Goal: Task Accomplishment & Management: Manage account settings

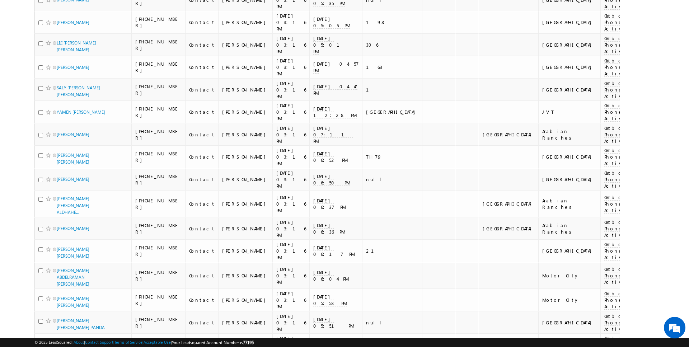
scroll to position [2016, 0]
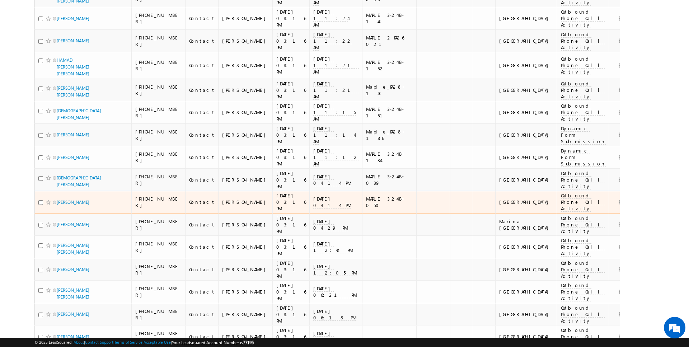
scroll to position [0, 0]
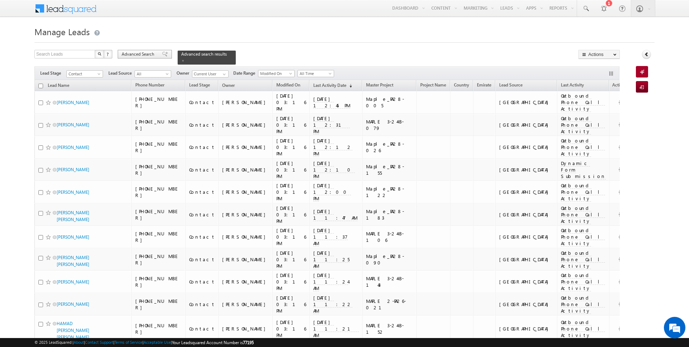
click at [142, 52] on span "Advanced Search" at bounding box center [139, 54] width 35 height 6
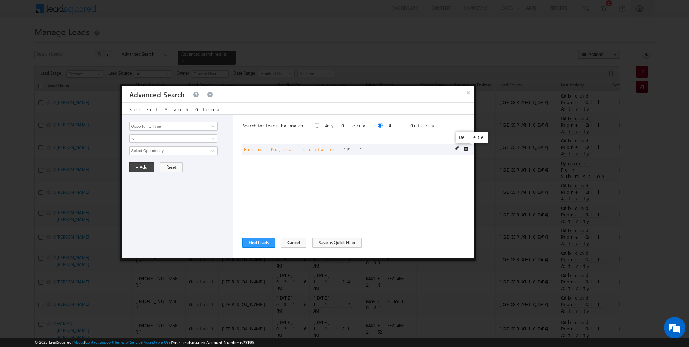
click at [466, 149] on span at bounding box center [465, 148] width 5 height 5
click at [173, 127] on input "Opportunity Type" at bounding box center [173, 126] width 88 height 9
type input "focu"
click at [154, 134] on link "Is" at bounding box center [173, 138] width 88 height 9
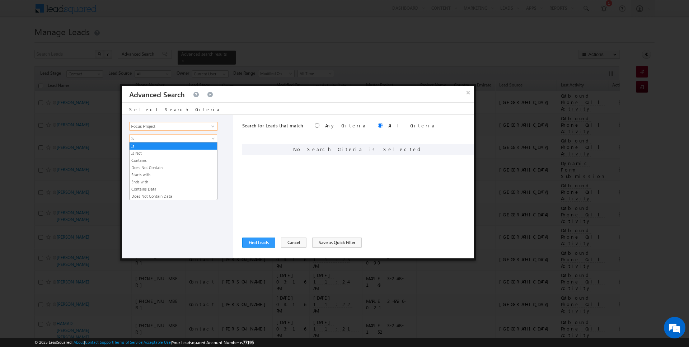
click at [155, 124] on input "Focus Project" at bounding box center [173, 126] width 88 height 9
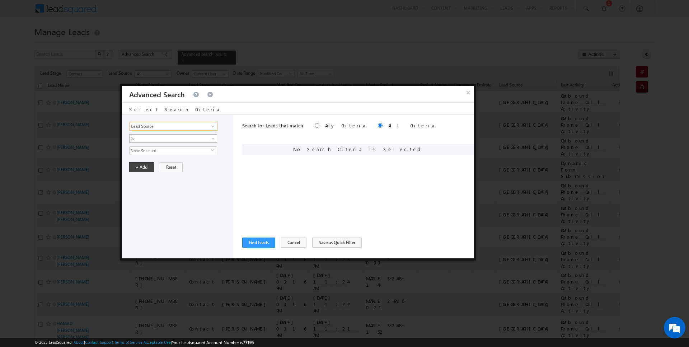
type input "Lead Source"
click at [142, 140] on span "Is" at bounding box center [169, 138] width 78 height 6
click at [144, 146] on link "Is" at bounding box center [174, 146] width 88 height 6
click at [144, 150] on span "None Selected" at bounding box center [170, 151] width 81 height 8
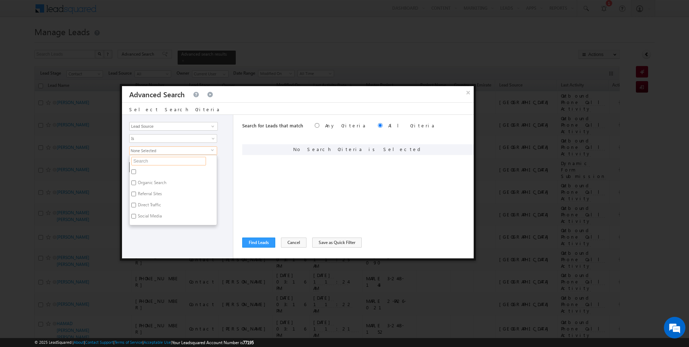
click at [146, 161] on input "text" at bounding box center [168, 161] width 75 height 9
type input "scl"
click at [144, 205] on label "Sharjah-Scl" at bounding box center [148, 206] width 37 height 11
click at [136, 205] on input "Sharjah-Scl" at bounding box center [133, 205] width 5 height 5
checkbox input "true"
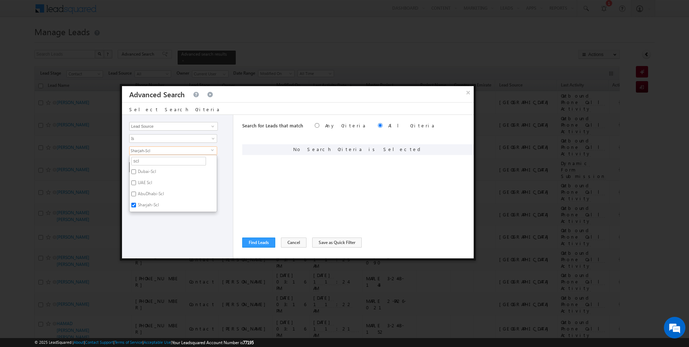
click at [144, 218] on div "Opportunity Type Lead Activity Task Sales Group Prospect Id Address 1 Address 2…" at bounding box center [177, 187] width 111 height 144
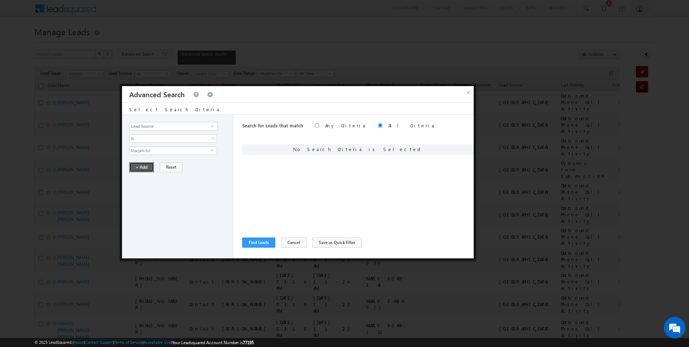
click at [141, 164] on button "+ Add" at bounding box center [141, 167] width 25 height 10
click at [255, 242] on button "Find Leads" at bounding box center [258, 243] width 33 height 10
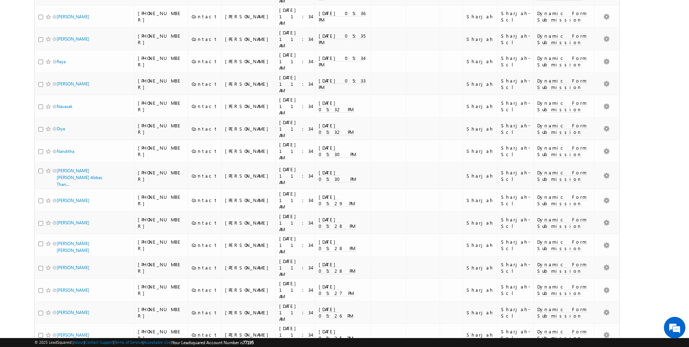
scroll to position [1427, 0]
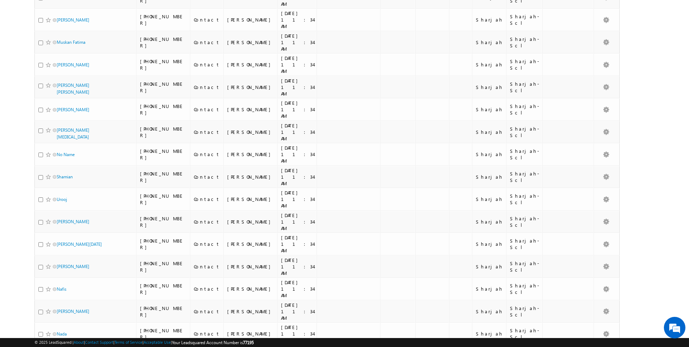
scroll to position [0, 0]
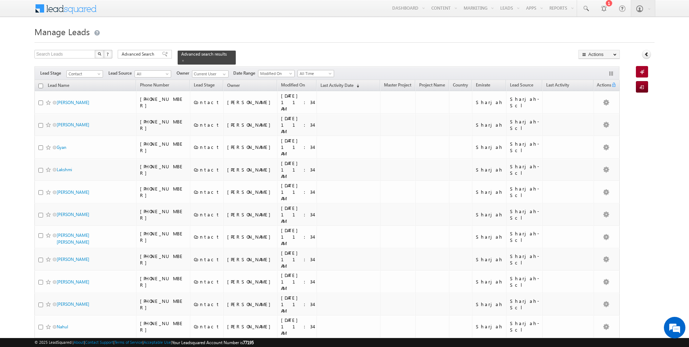
click at [40, 86] on input "checkbox" at bounding box center [40, 86] width 5 height 5
checkbox input "true"
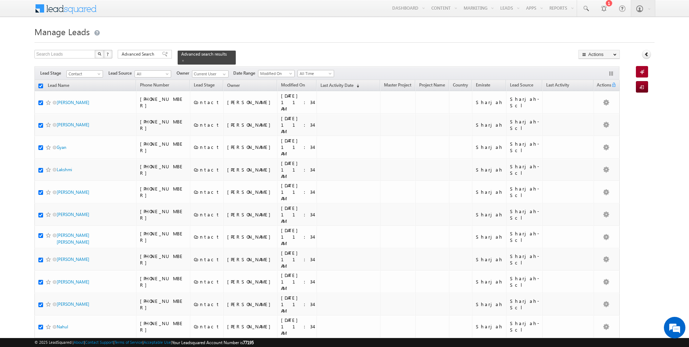
checkbox input "true"
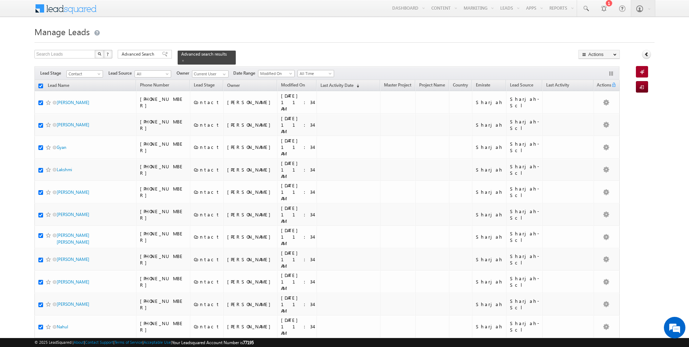
checkbox input "true"
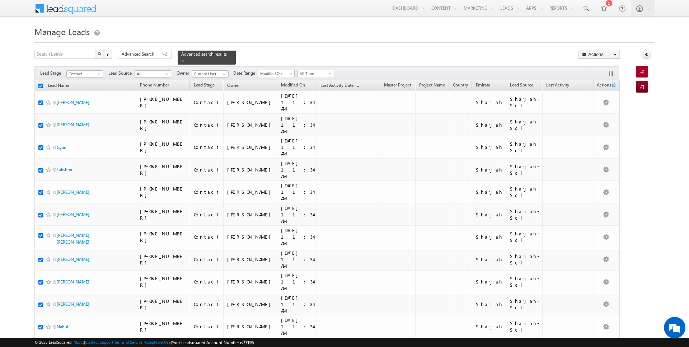
checkbox input "true"
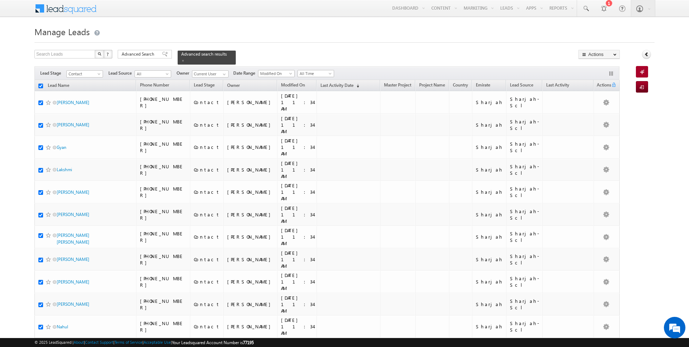
checkbox input "true"
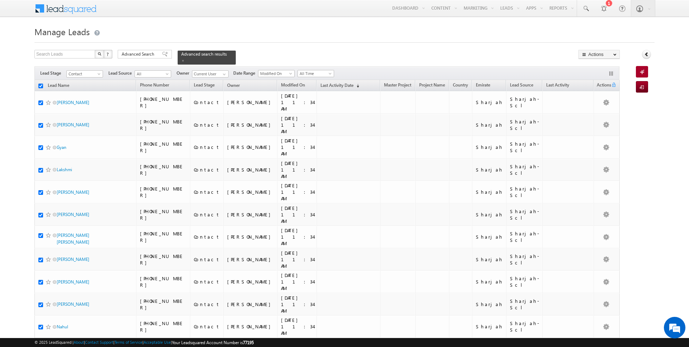
checkbox input "true"
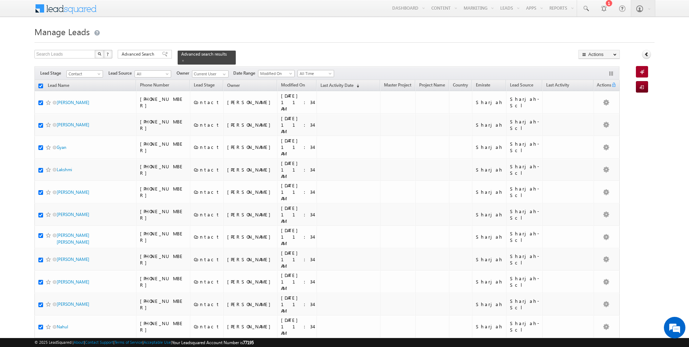
checkbox input "true"
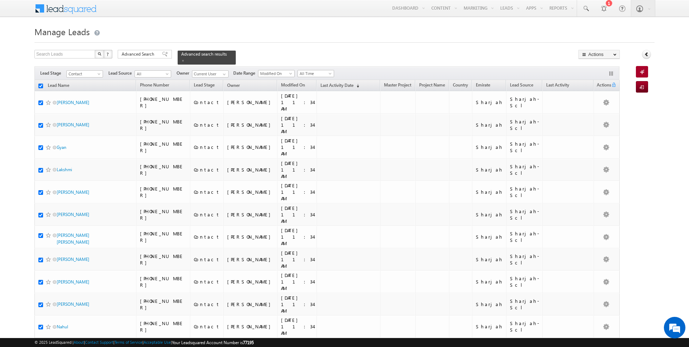
checkbox input "true"
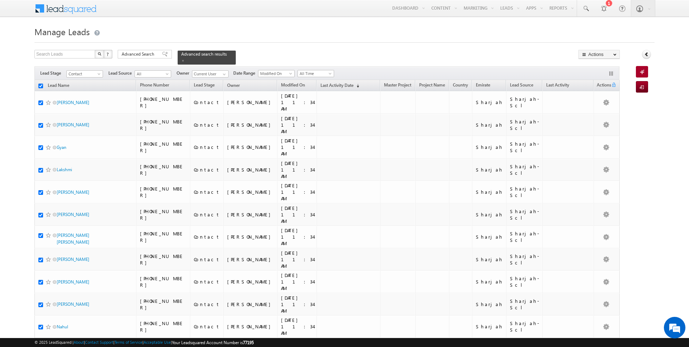
checkbox input "true"
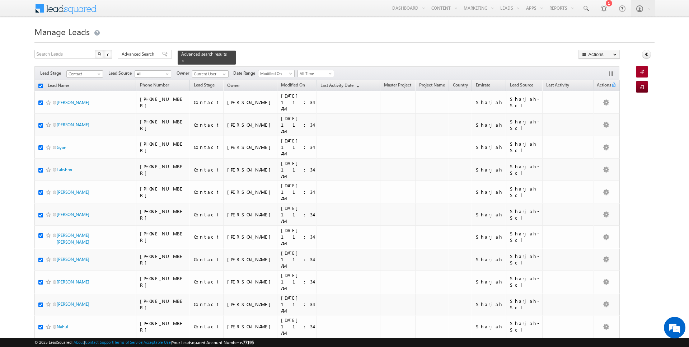
checkbox input "true"
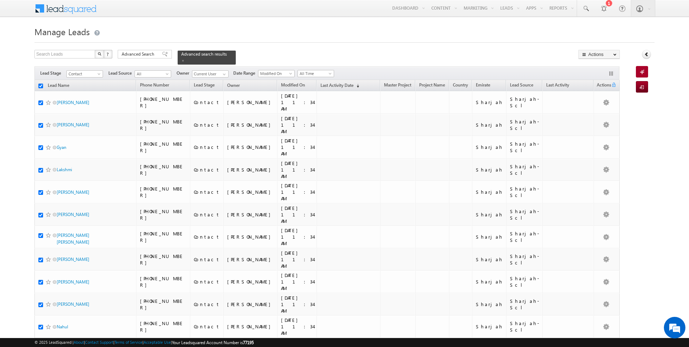
checkbox input "true"
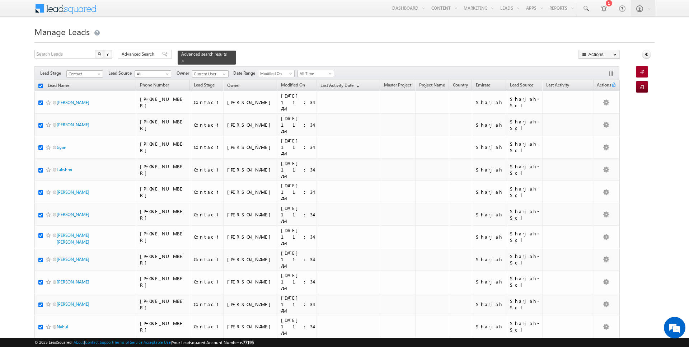
checkbox input "true"
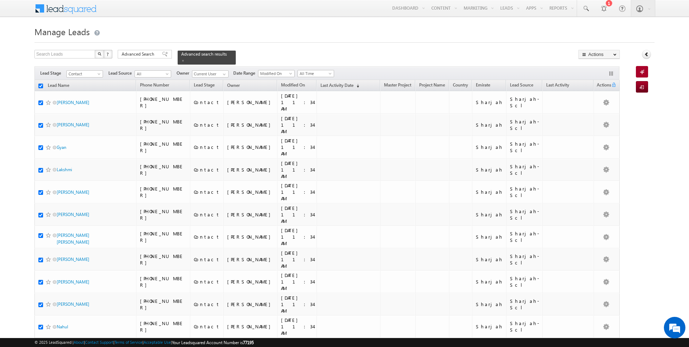
checkbox input "true"
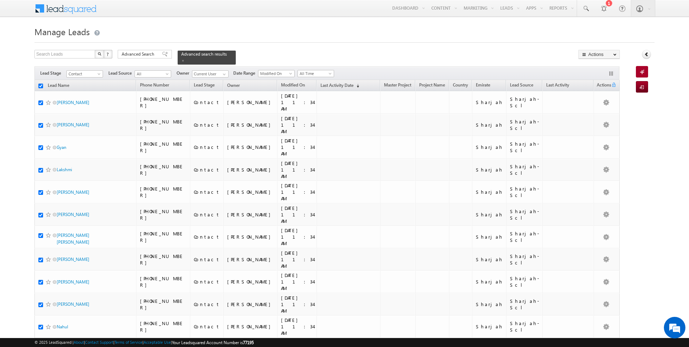
checkbox input "true"
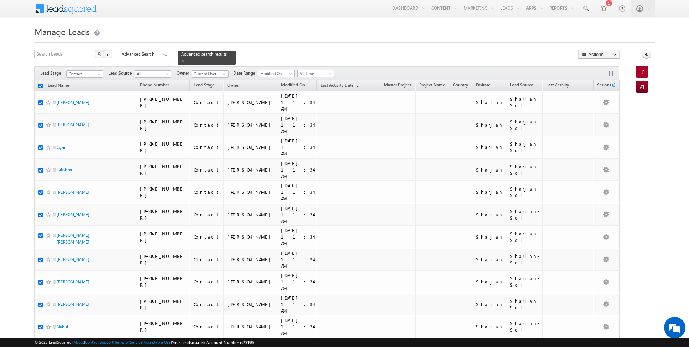
checkbox input "true"
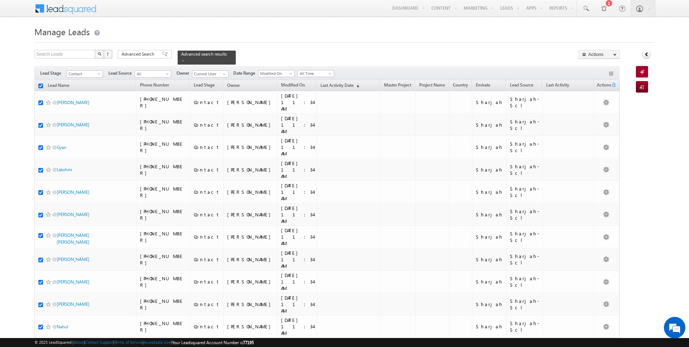
checkbox input "true"
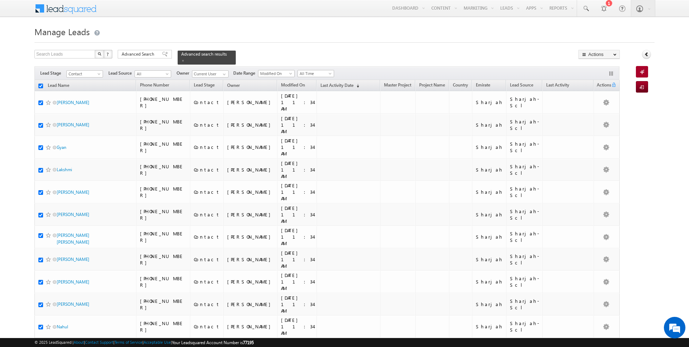
checkbox input "true"
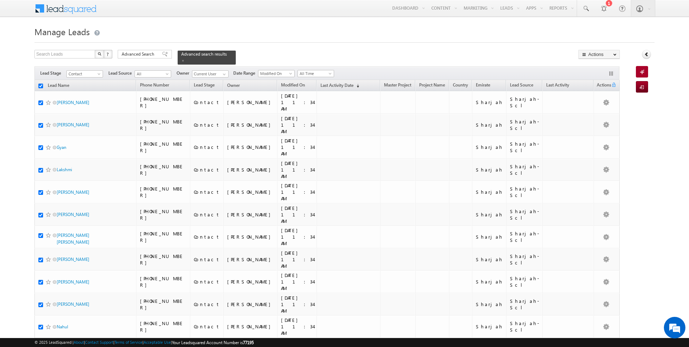
checkbox input "true"
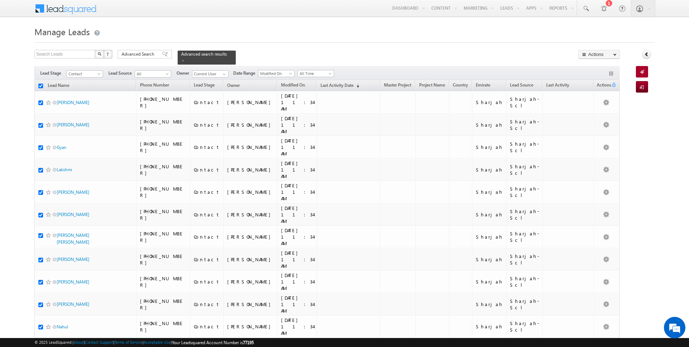
checkbox input "true"
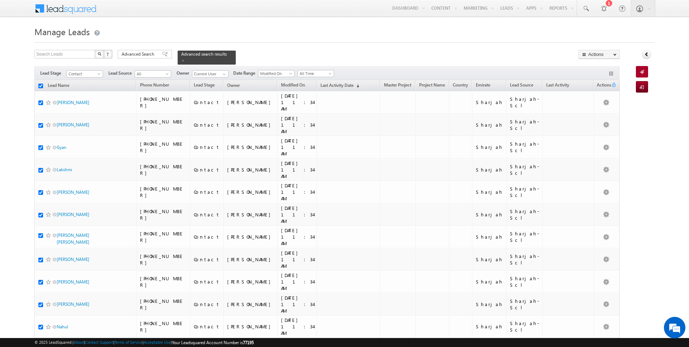
checkbox input "true"
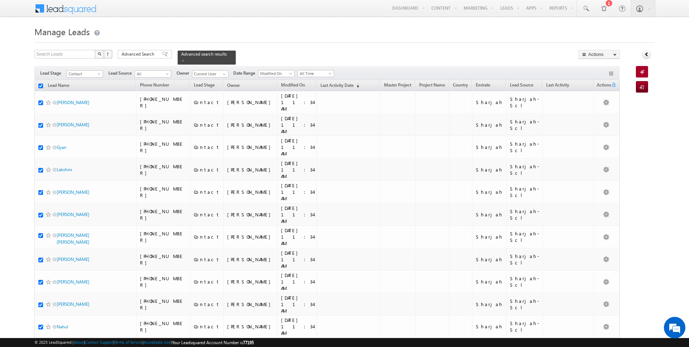
checkbox input "true"
click at [595, 117] on link "Change Owner" at bounding box center [599, 116] width 41 height 9
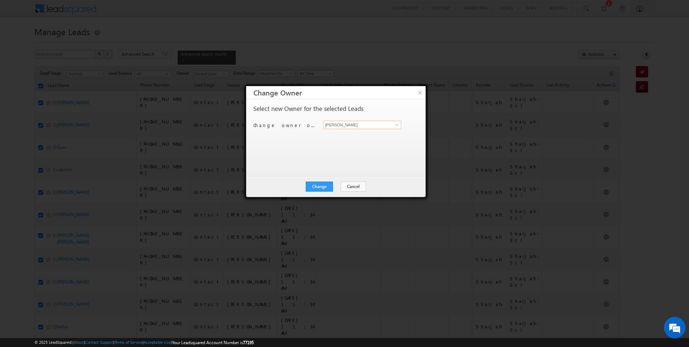
click at [377, 124] on input "[PERSON_NAME]" at bounding box center [362, 125] width 78 height 9
click at [353, 182] on button "Cancel" at bounding box center [353, 187] width 25 height 10
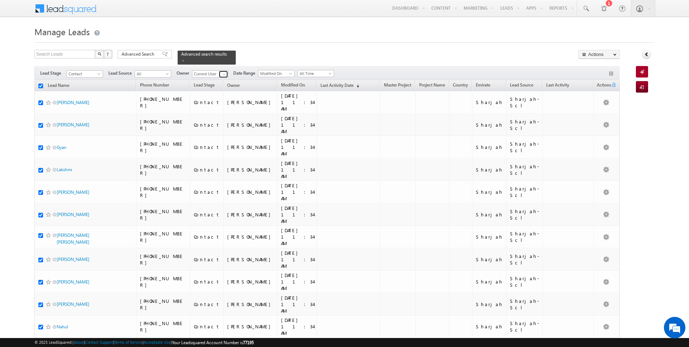
click at [219, 73] on link at bounding box center [223, 74] width 9 height 7
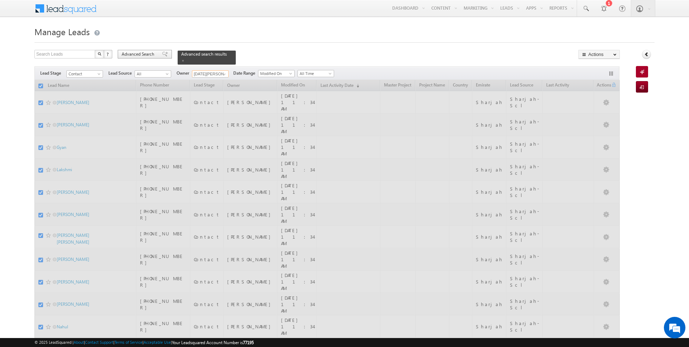
type input "[DATE][PERSON_NAME]"
click at [136, 54] on span "Advanced Search" at bounding box center [139, 54] width 35 height 6
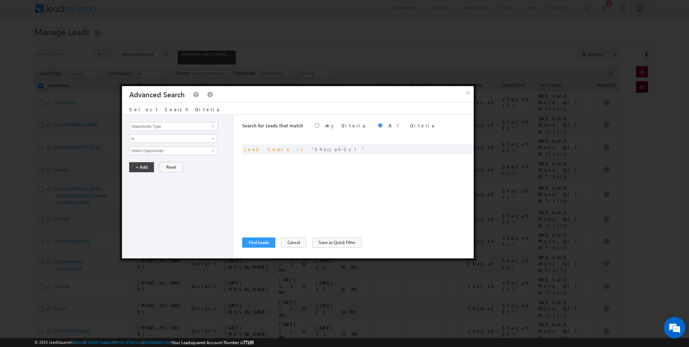
checkbox input "false"
click at [151, 130] on input "Opportunity Type" at bounding box center [173, 126] width 88 height 9
type input "Lead Activity"
click at [142, 136] on span "Is" at bounding box center [169, 138] width 78 height 6
click at [146, 151] on link "Is Not" at bounding box center [174, 153] width 88 height 6
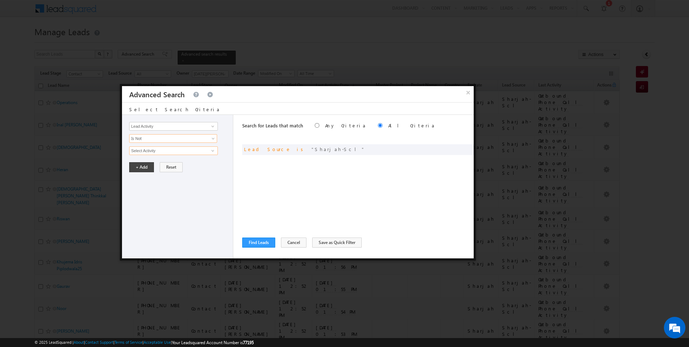
click at [146, 151] on input "Select Activity" at bounding box center [173, 150] width 88 height 9
type input "Outbound Phone Call Activity"
click at [142, 179] on button "+ Add" at bounding box center [141, 179] width 25 height 10
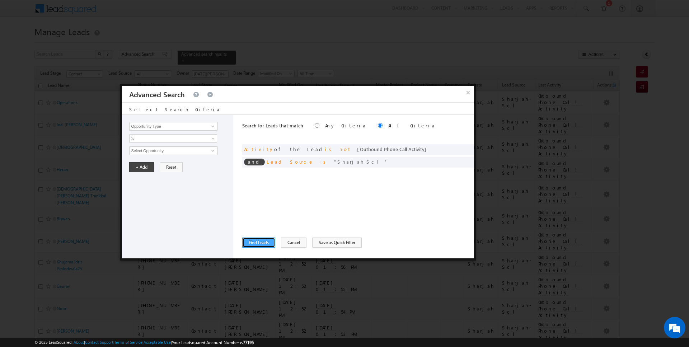
click at [257, 241] on button "Find Leads" at bounding box center [258, 243] width 33 height 10
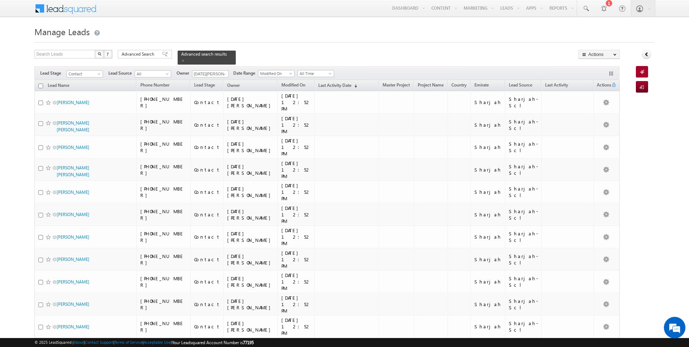
click at [39, 84] on input "checkbox" at bounding box center [40, 86] width 5 height 5
checkbox input "true"
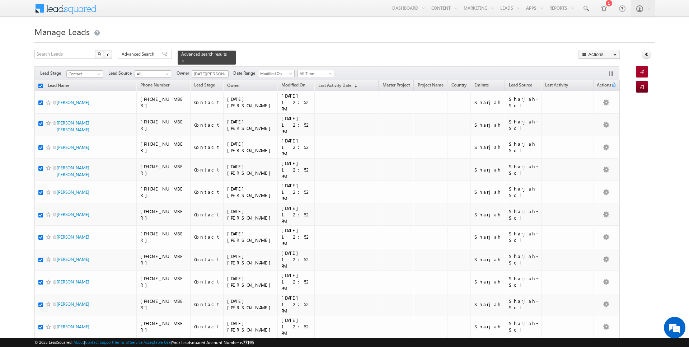
checkbox input "true"
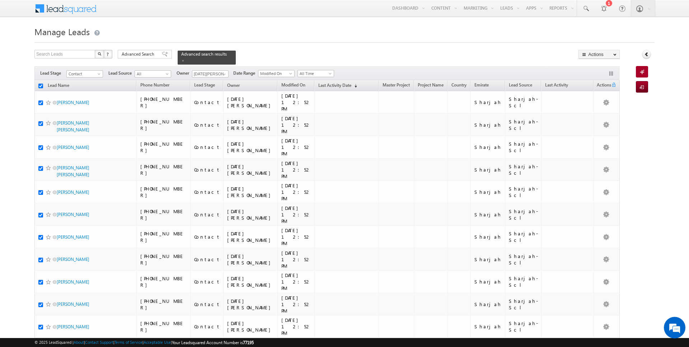
checkbox input "true"
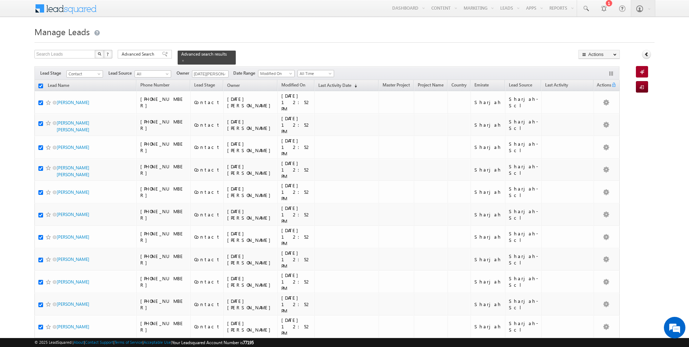
checkbox input "true"
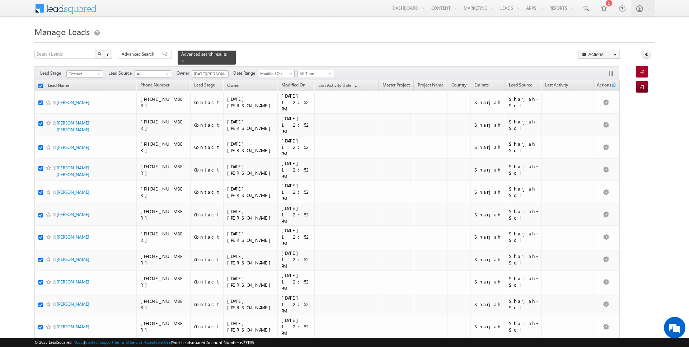
checkbox input "true"
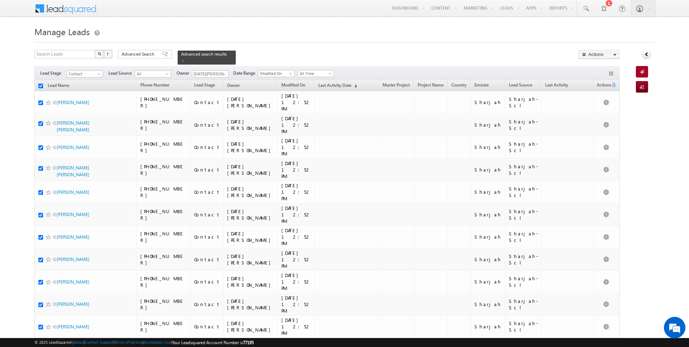
checkbox input "true"
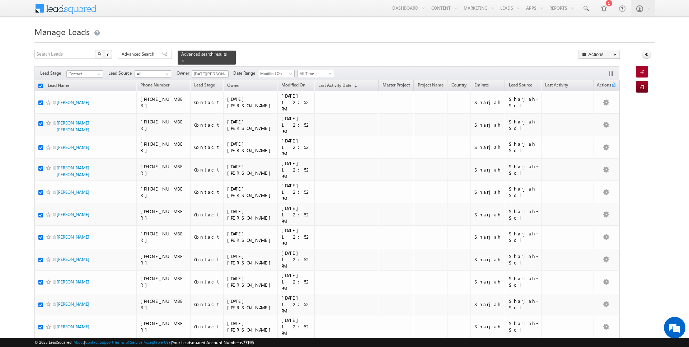
checkbox input "true"
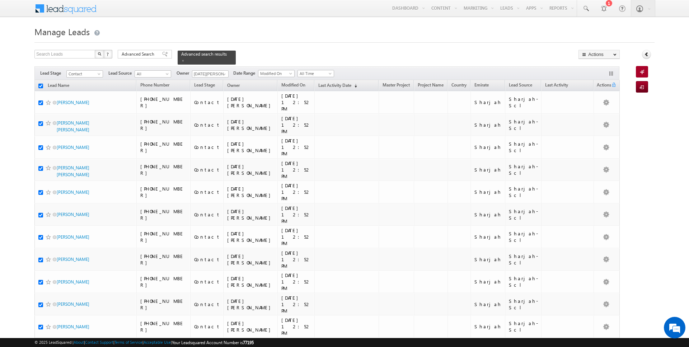
checkbox input "true"
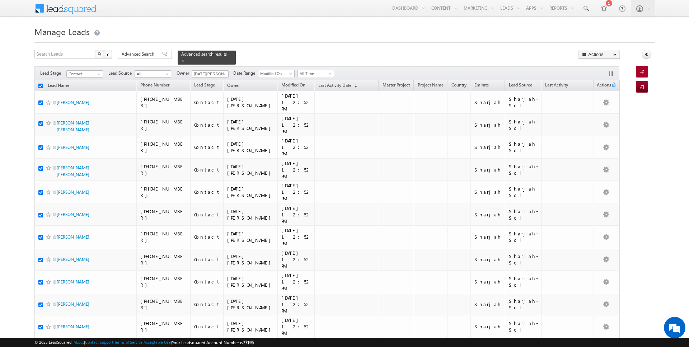
checkbox input "true"
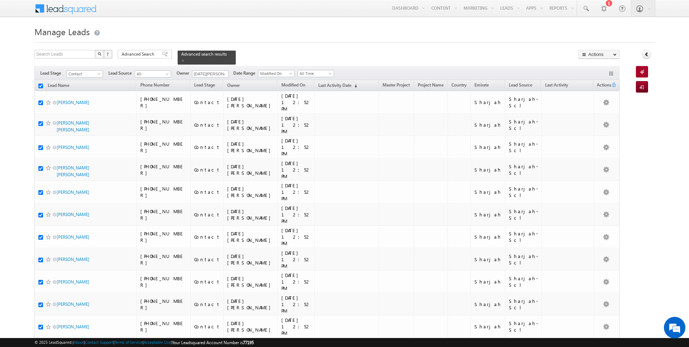
checkbox input "true"
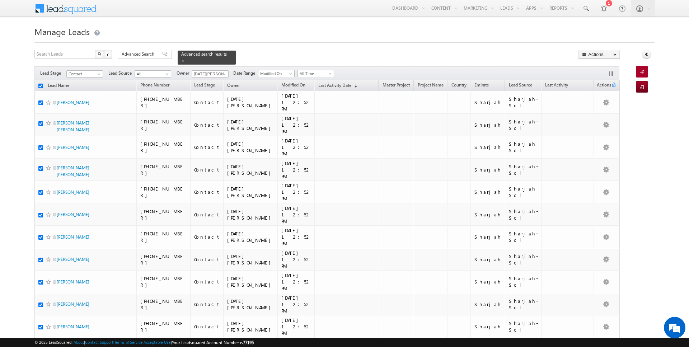
checkbox input "true"
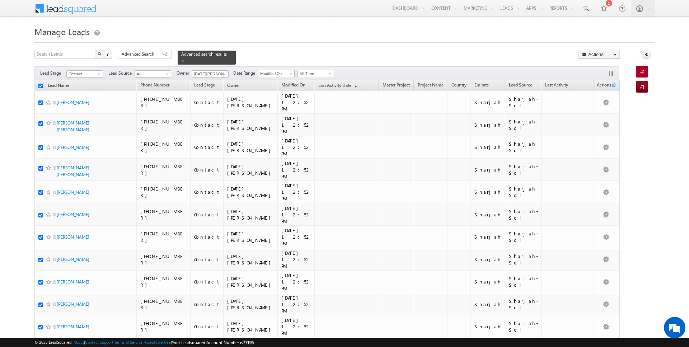
checkbox input "true"
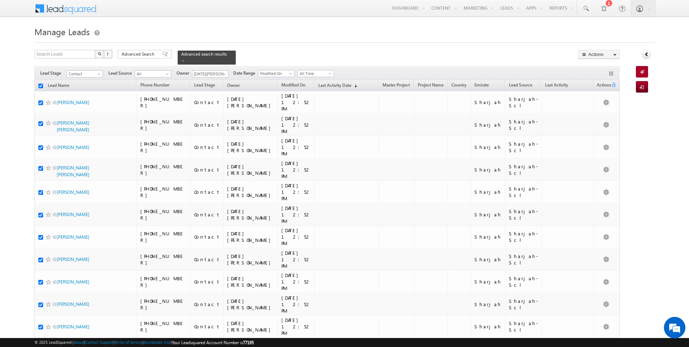
checkbox input "true"
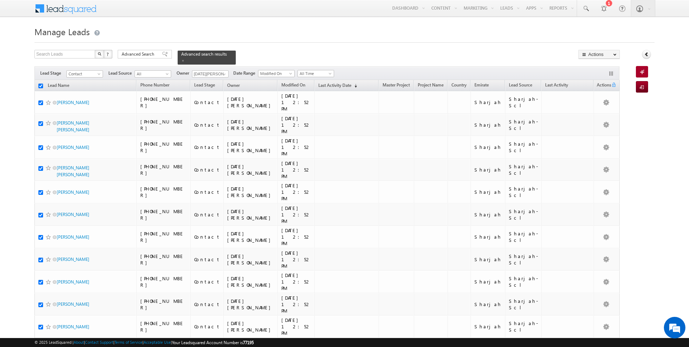
checkbox input "true"
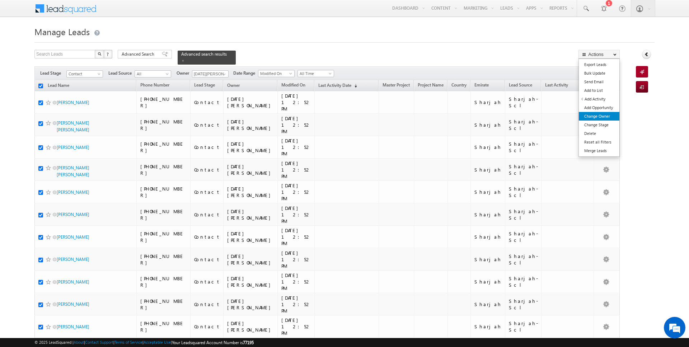
click at [603, 115] on link "Change Owner" at bounding box center [599, 116] width 41 height 9
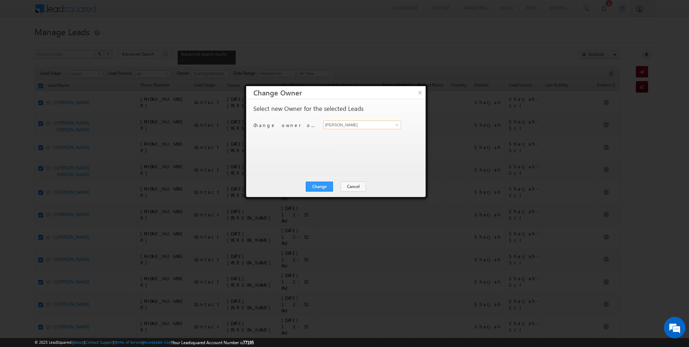
click at [369, 123] on input "[PERSON_NAME]" at bounding box center [362, 125] width 78 height 9
type input "[DATE][PERSON_NAME]"
click at [321, 185] on button "Change" at bounding box center [319, 187] width 27 height 10
click at [341, 185] on button "Close" at bounding box center [336, 187] width 23 height 10
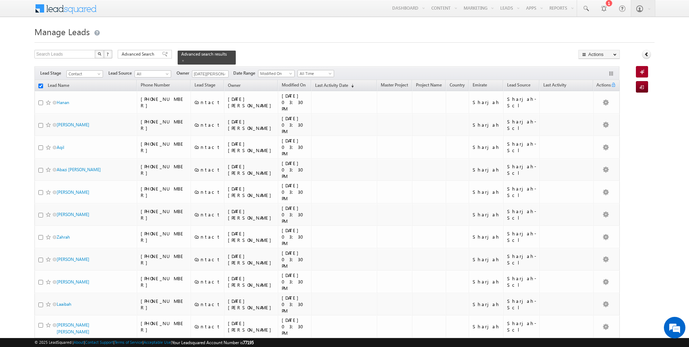
checkbox input "false"
click at [222, 74] on span at bounding box center [224, 74] width 6 height 6
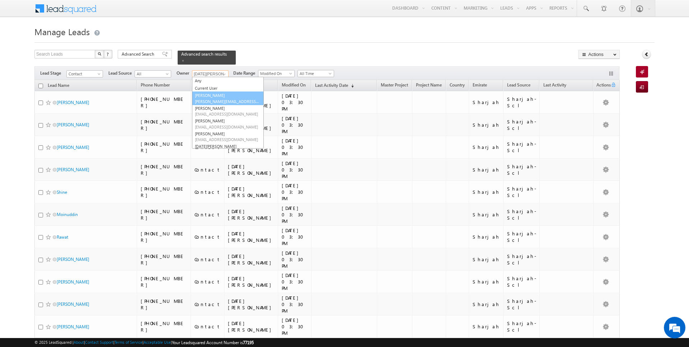
click at [234, 93] on link "[PERSON_NAME] [PERSON_NAME][EMAIL_ADDRESS][DOMAIN_NAME]" at bounding box center [228, 98] width 72 height 14
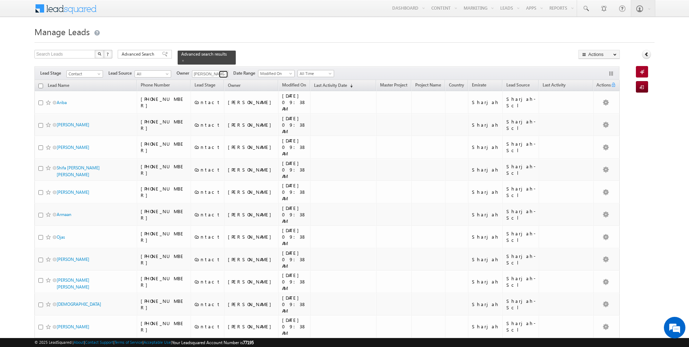
click at [223, 72] on span at bounding box center [224, 74] width 6 height 6
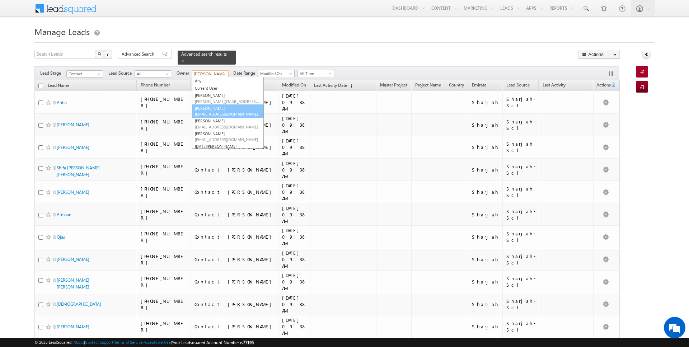
click at [217, 108] on link "[PERSON_NAME] [EMAIL_ADDRESS][DOMAIN_NAME]" at bounding box center [228, 111] width 72 height 14
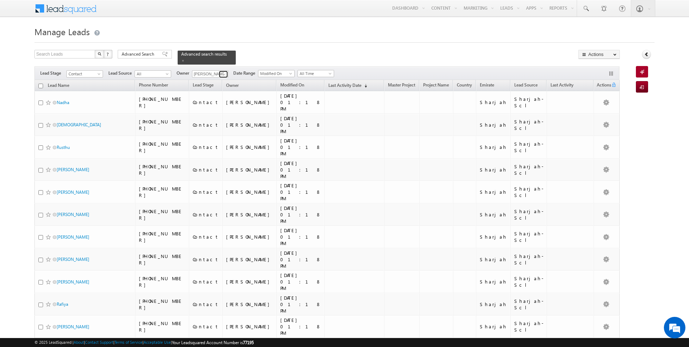
click at [222, 74] on span at bounding box center [224, 74] width 6 height 6
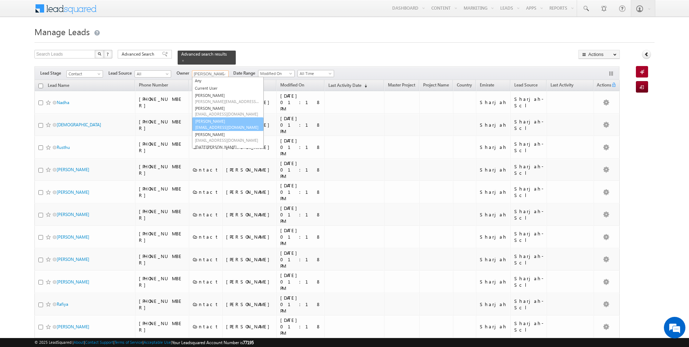
scroll to position [8, 0]
click at [210, 112] on link "[PERSON_NAME] [PERSON_NAME][EMAIL_ADDRESS][DOMAIN_NAME]" at bounding box center [228, 116] width 72 height 14
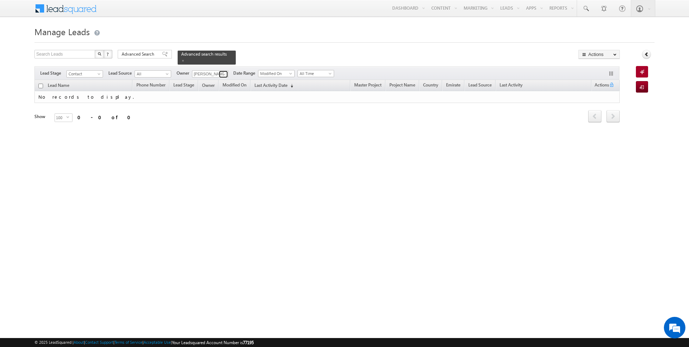
click at [224, 72] on span at bounding box center [224, 74] width 6 height 6
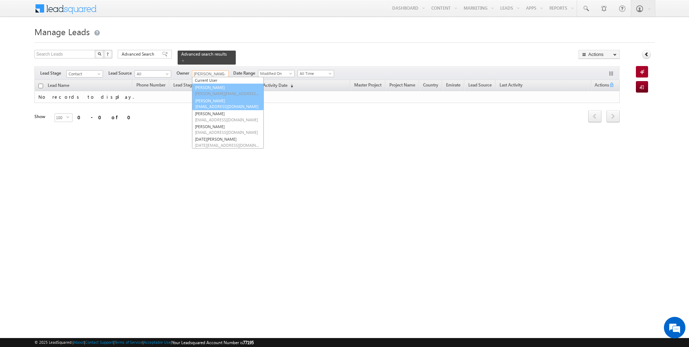
scroll to position [7, 0]
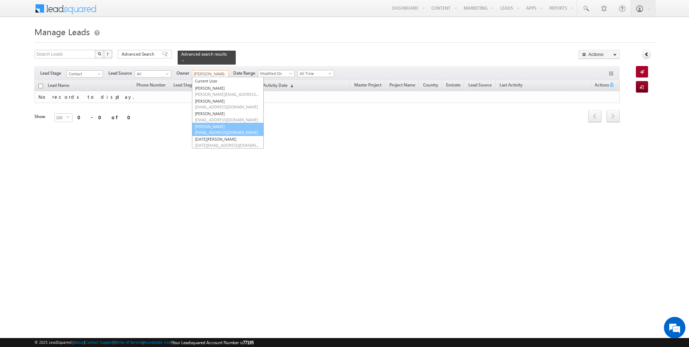
click at [221, 128] on link "[PERSON_NAME] [EMAIL_ADDRESS][DOMAIN_NAME]" at bounding box center [228, 130] width 72 height 14
type input "[PERSON_NAME]"
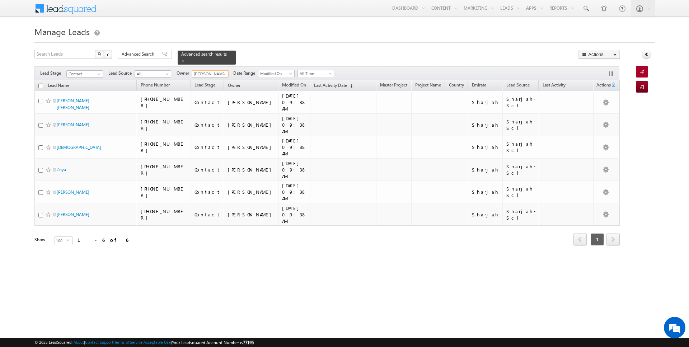
click at [41, 85] on input "checkbox" at bounding box center [40, 86] width 5 height 5
checkbox input "true"
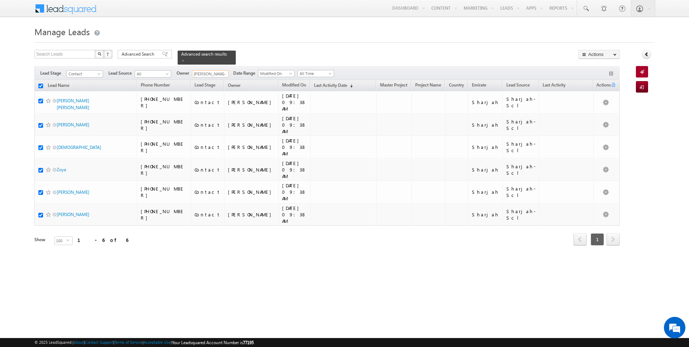
checkbox input "true"
click at [588, 115] on link "Change Owner" at bounding box center [599, 116] width 41 height 9
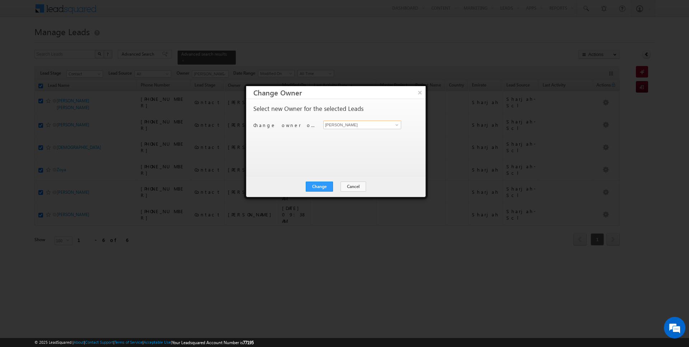
click at [367, 126] on input "[PERSON_NAME]" at bounding box center [362, 125] width 78 height 9
type input "[PERSON_NAME]"
click at [316, 189] on button "Change" at bounding box center [319, 187] width 27 height 10
click at [340, 186] on button "Close" at bounding box center [336, 187] width 23 height 10
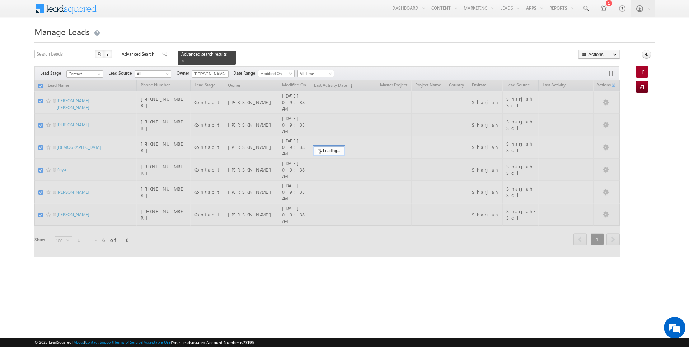
checkbox input "false"
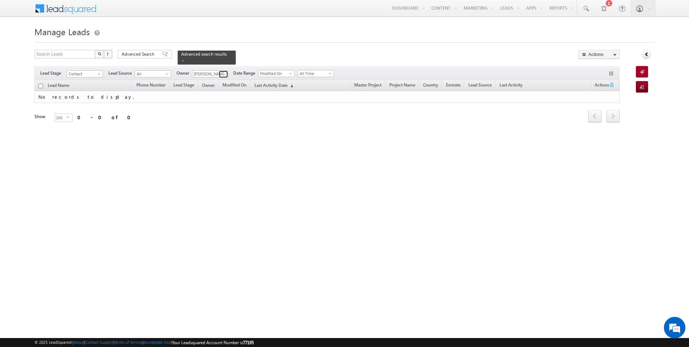
click at [226, 72] on link at bounding box center [223, 74] width 9 height 7
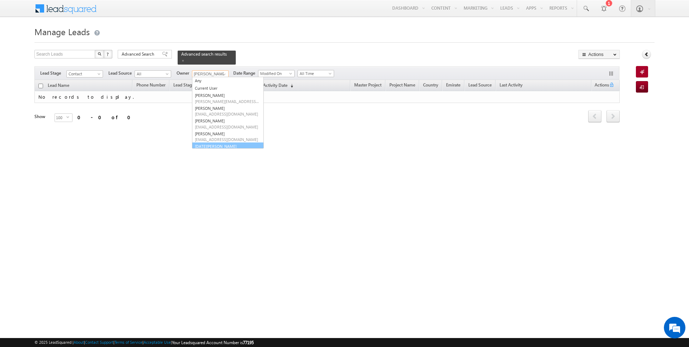
scroll to position [20, 0]
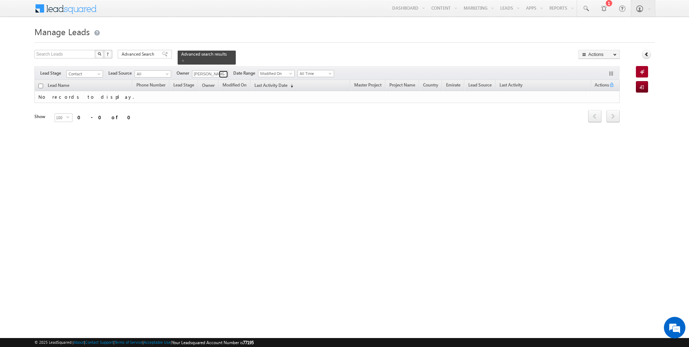
click at [221, 75] on span at bounding box center [224, 74] width 6 height 6
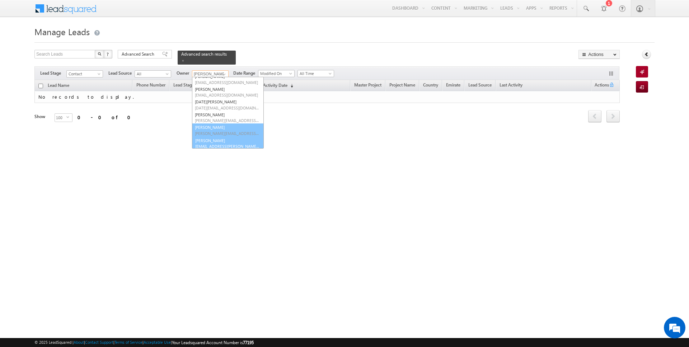
scroll to position [46, 0]
click at [208, 139] on link "[PERSON_NAME] [PERSON_NAME][EMAIL_ADDRESS][DOMAIN_NAME]" at bounding box center [228, 142] width 72 height 14
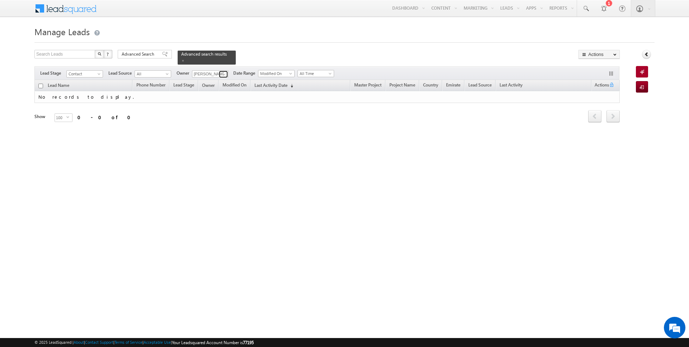
click at [222, 72] on span at bounding box center [224, 74] width 6 height 6
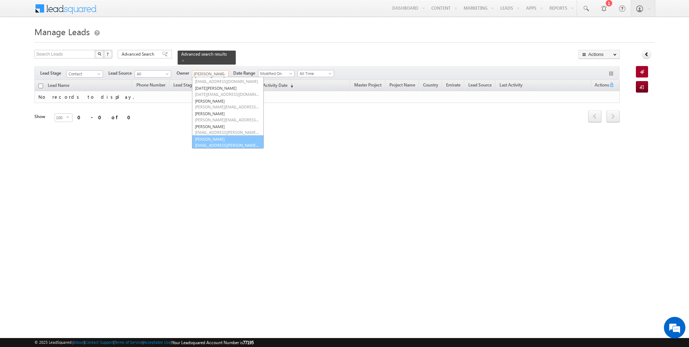
scroll to position [58, 0]
click at [208, 145] on span "[EMAIL_ADDRESS][PERSON_NAME][DOMAIN_NAME]" at bounding box center [227, 144] width 65 height 5
type input "[PERSON_NAME]"
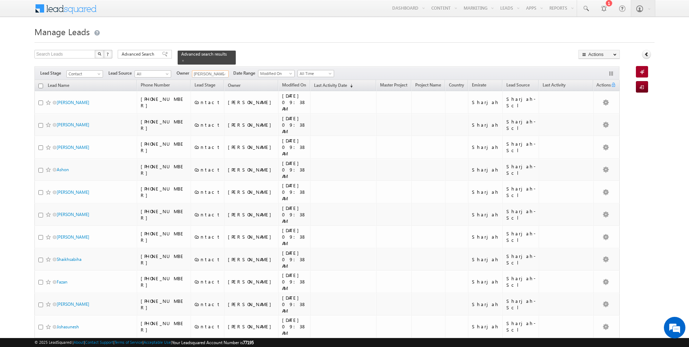
click at [41, 85] on input "checkbox" at bounding box center [40, 86] width 5 height 5
checkbox input "true"
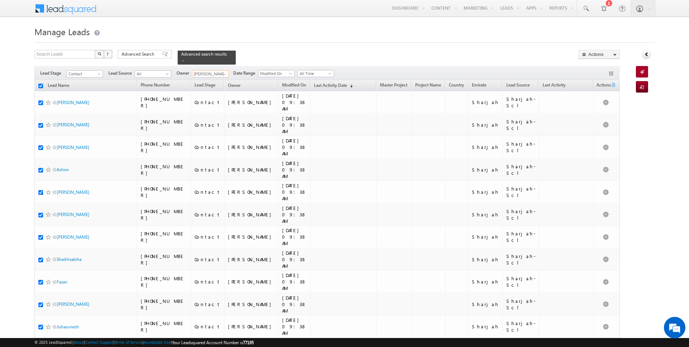
checkbox input "true"
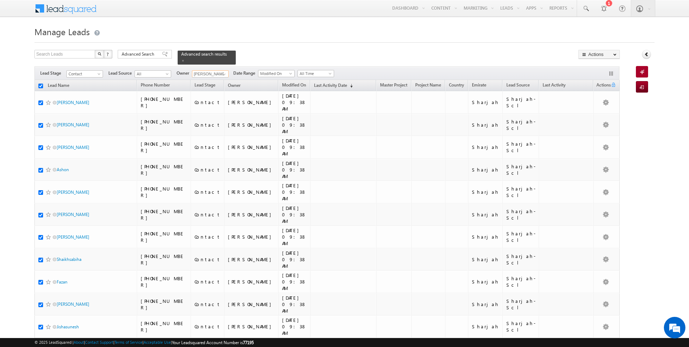
checkbox input "true"
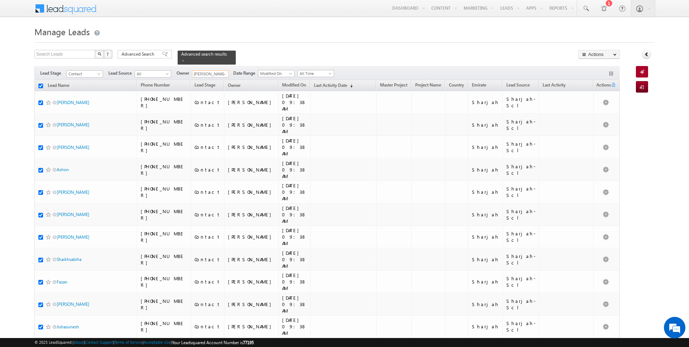
checkbox input "true"
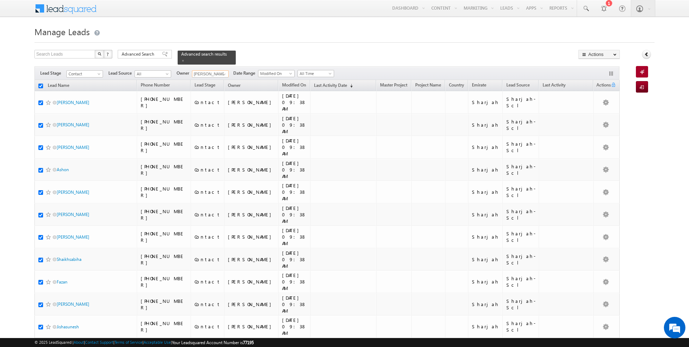
checkbox input "true"
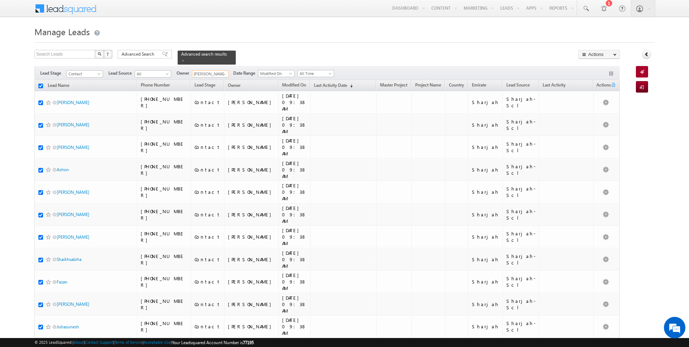
checkbox input "true"
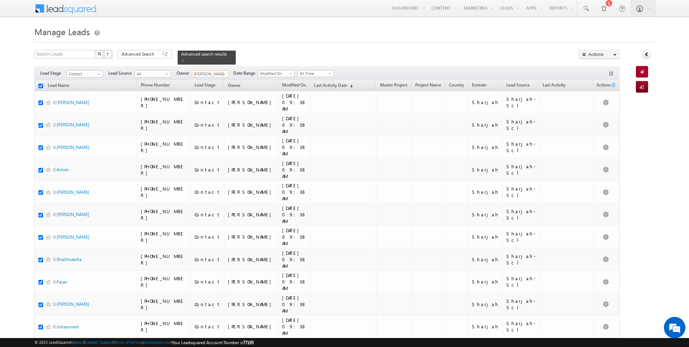
checkbox input "true"
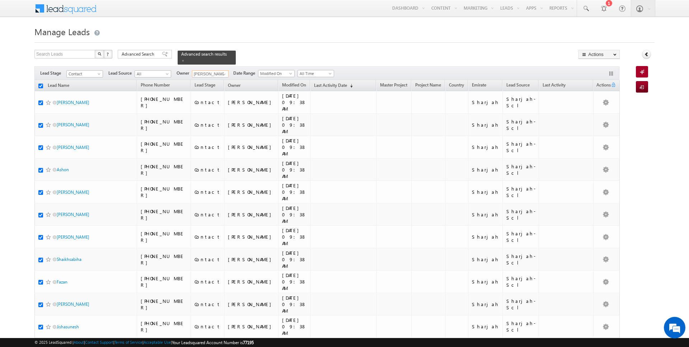
checkbox input "true"
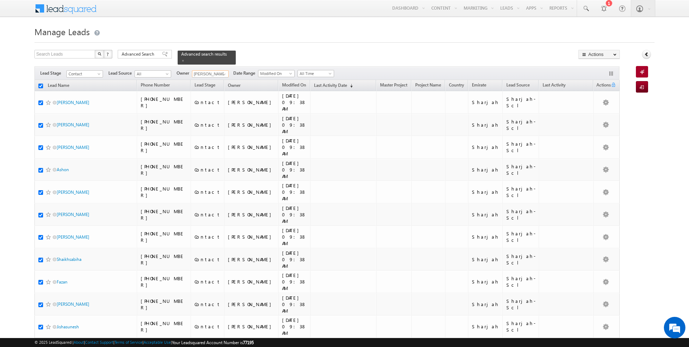
checkbox input "true"
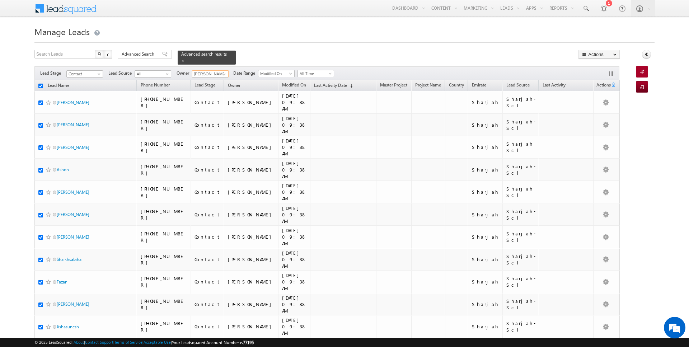
checkbox input "true"
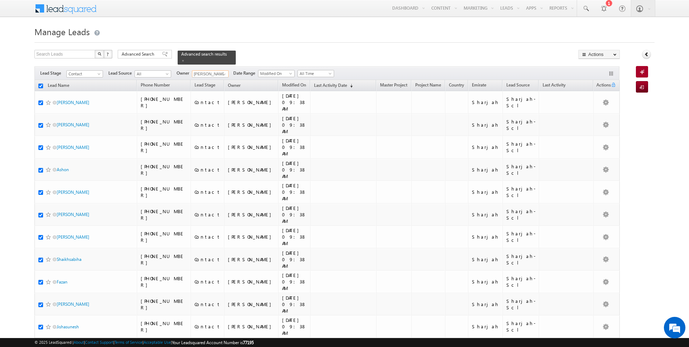
checkbox input "true"
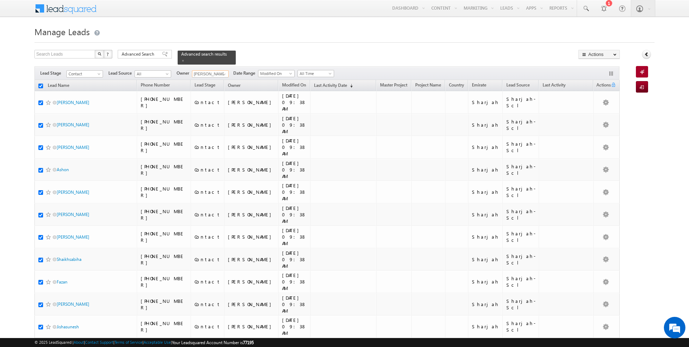
checkbox input "true"
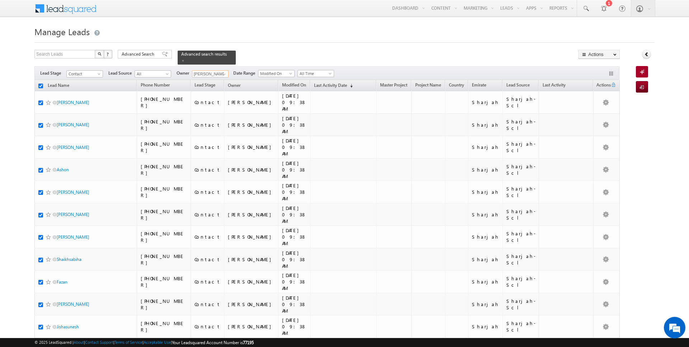
checkbox input "true"
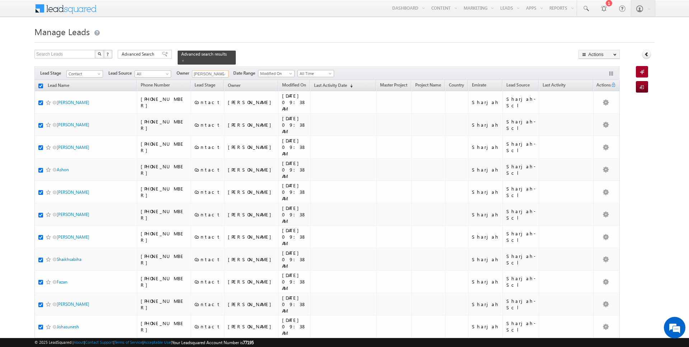
checkbox input "true"
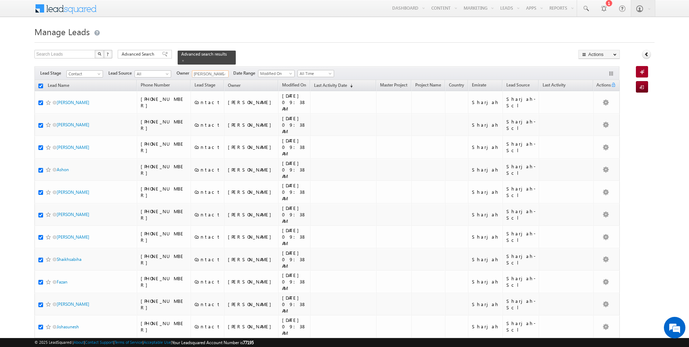
checkbox input "true"
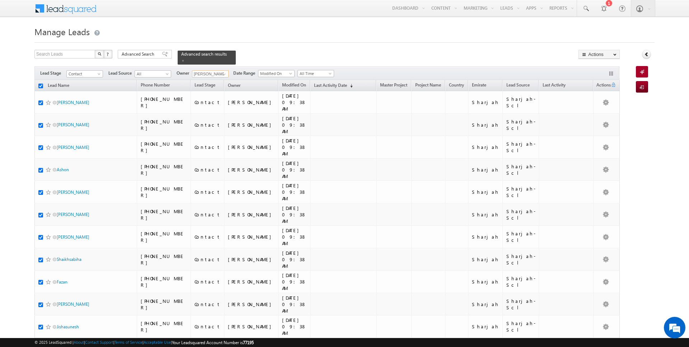
checkbox input "true"
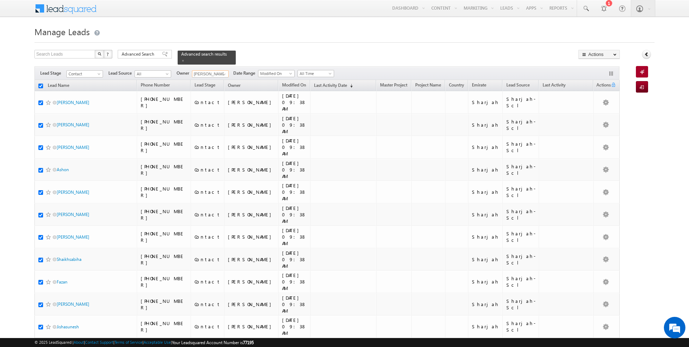
checkbox input "true"
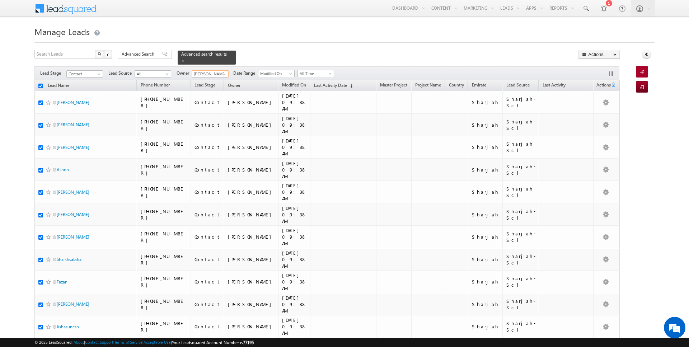
checkbox input "true"
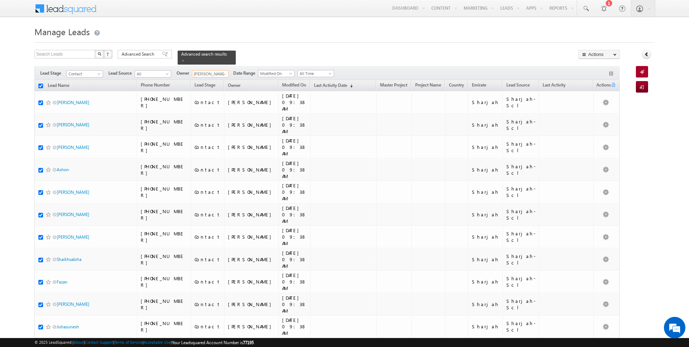
checkbox input "true"
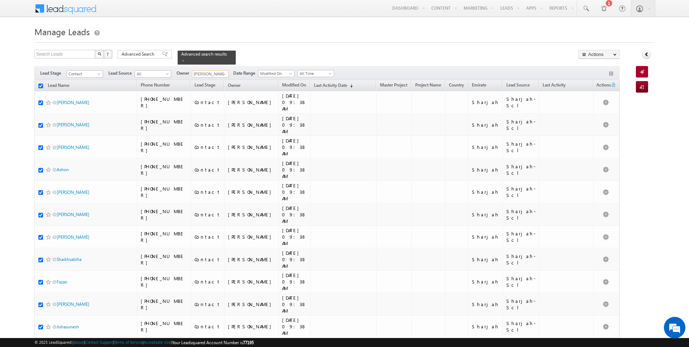
checkbox input "true"
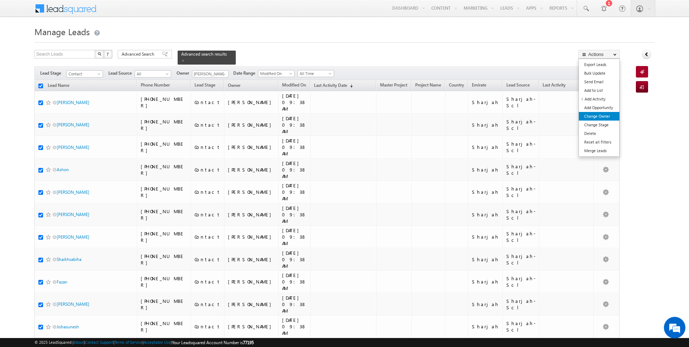
click at [593, 118] on link "Change Owner" at bounding box center [599, 116] width 41 height 9
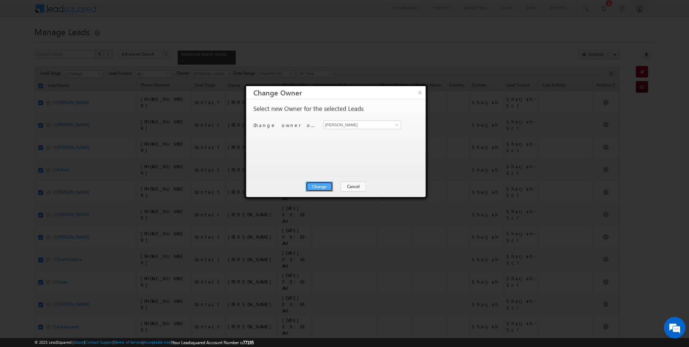
click at [325, 185] on button "Change" at bounding box center [319, 187] width 27 height 10
click at [339, 188] on button "Close" at bounding box center [336, 187] width 23 height 10
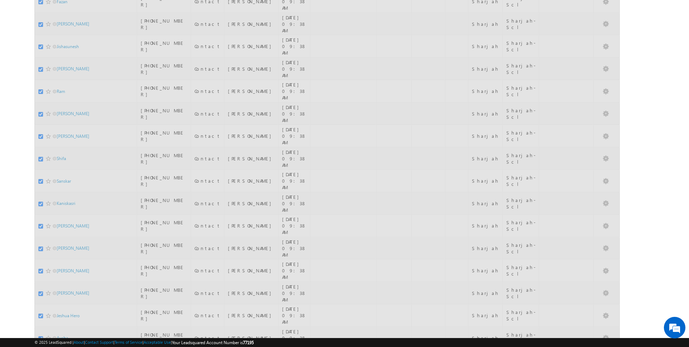
scroll to position [549, 0]
checkbox input "false"
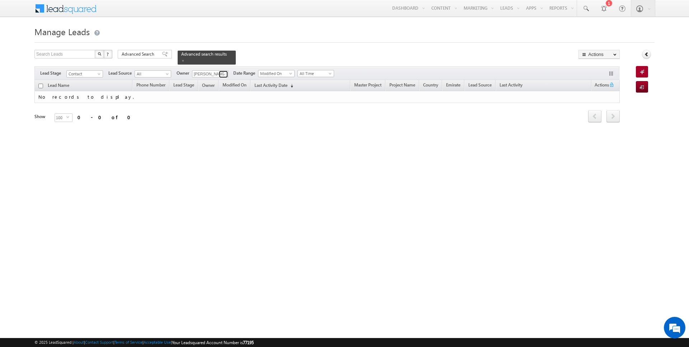
click at [221, 74] on span at bounding box center [224, 74] width 6 height 6
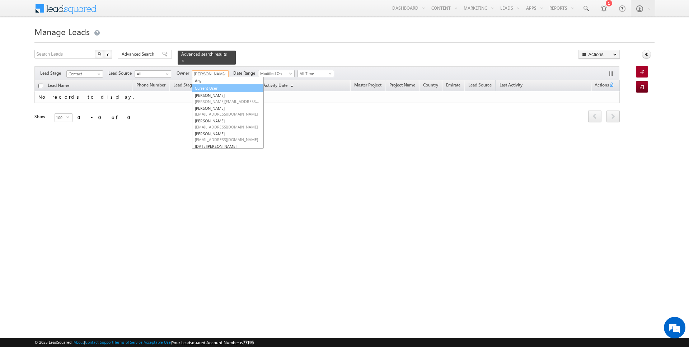
click at [214, 87] on link "Current User" at bounding box center [228, 88] width 72 height 8
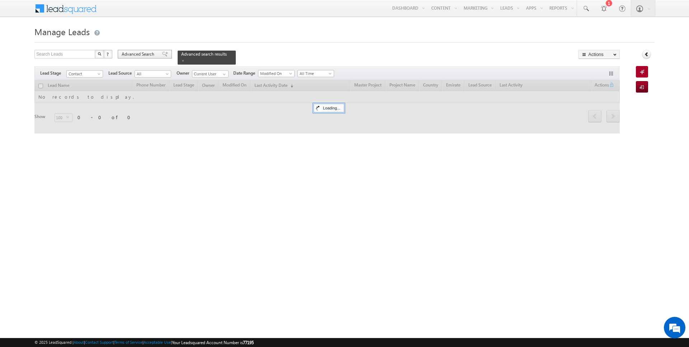
click at [153, 55] on span "Advanced Search" at bounding box center [139, 54] width 35 height 6
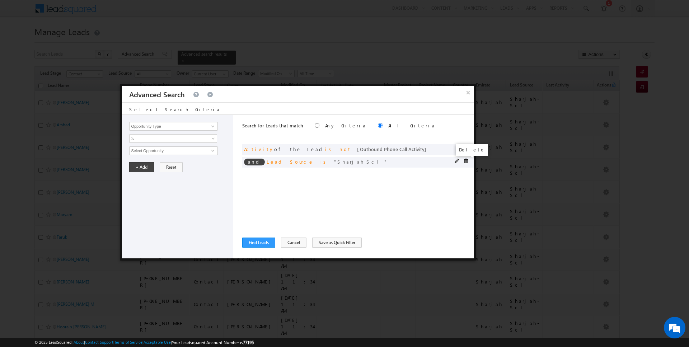
click at [466, 160] on span at bounding box center [465, 161] width 5 height 5
click at [254, 243] on button "Find Leads" at bounding box center [258, 243] width 33 height 10
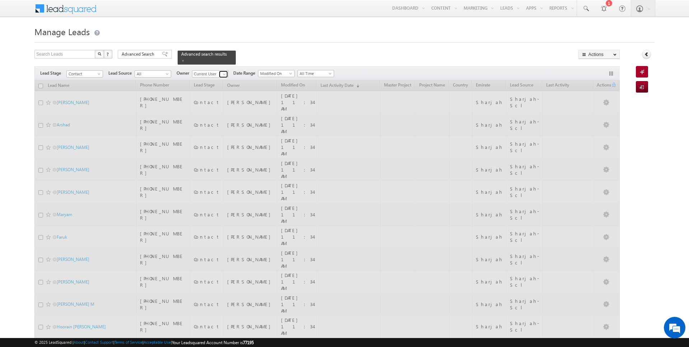
click at [219, 75] on link at bounding box center [223, 74] width 9 height 7
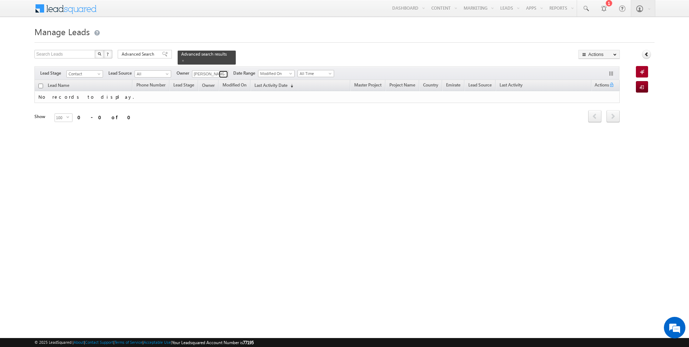
click at [221, 74] on span at bounding box center [224, 74] width 6 height 6
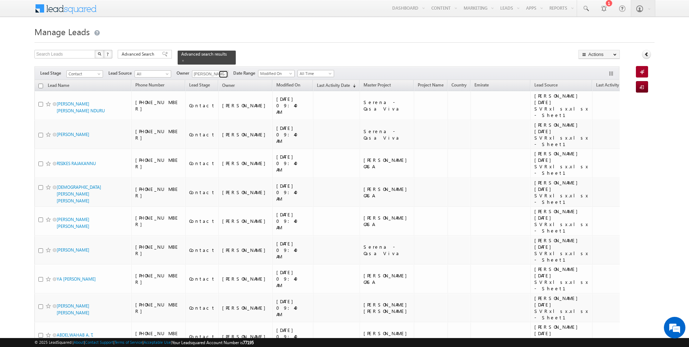
click at [223, 75] on span at bounding box center [224, 74] width 6 height 6
click at [235, 84] on span "[PERSON_NAME][EMAIL_ADDRESS][DOMAIN_NAME]" at bounding box center [227, 86] width 65 height 5
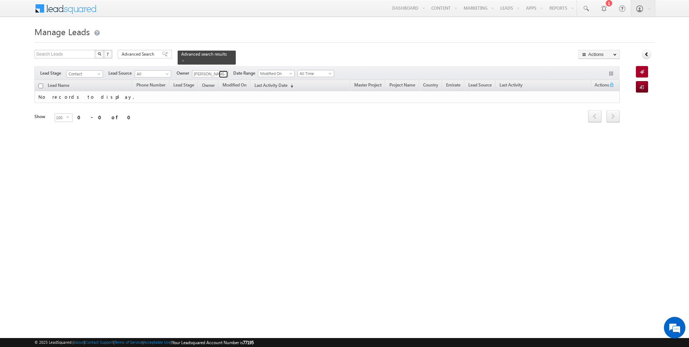
click at [221, 74] on span at bounding box center [224, 74] width 6 height 6
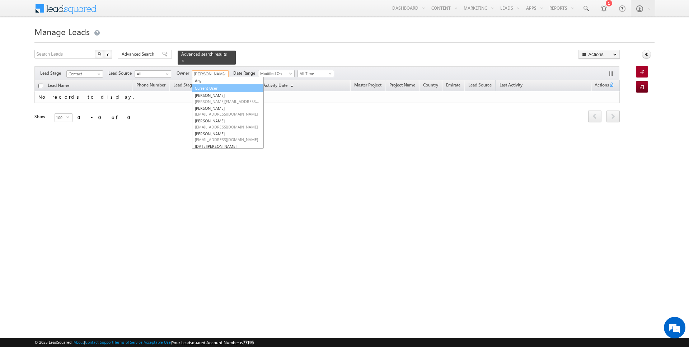
click at [210, 87] on link "Current User" at bounding box center [228, 88] width 72 height 8
type input "Current User"
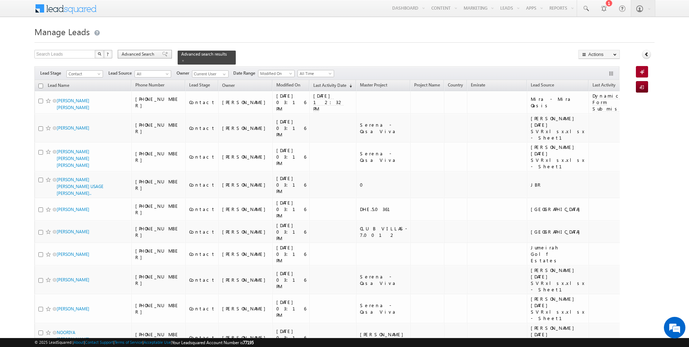
click at [136, 50] on div "Advanced Search" at bounding box center [145, 54] width 54 height 9
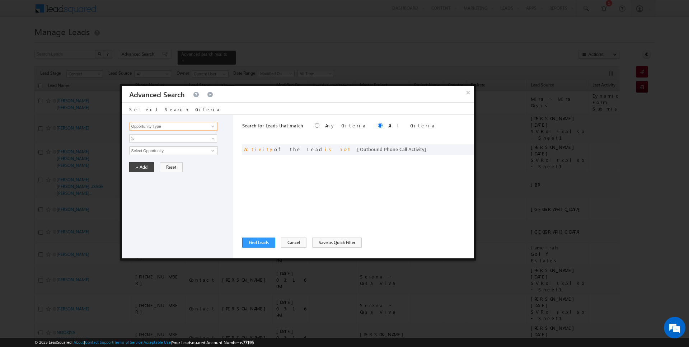
click at [170, 126] on input "Opportunity Type" at bounding box center [173, 126] width 88 height 9
click at [164, 138] on link "Focus Project" at bounding box center [173, 141] width 88 height 8
type input "Focus Project"
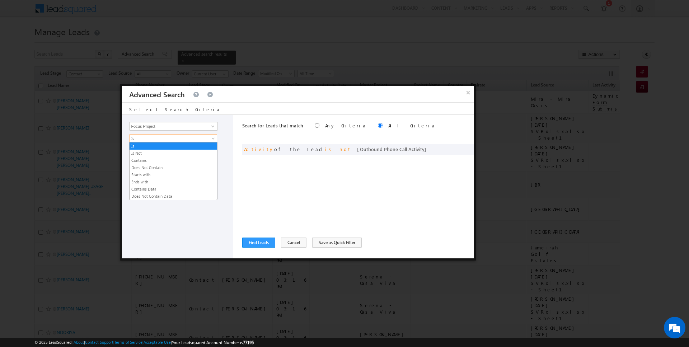
click at [163, 138] on span "Is" at bounding box center [169, 138] width 78 height 6
click at [160, 146] on link "Is" at bounding box center [174, 146] width 88 height 6
click at [158, 137] on span "Is" at bounding box center [169, 138] width 78 height 6
click at [153, 157] on link "Contains" at bounding box center [174, 160] width 88 height 6
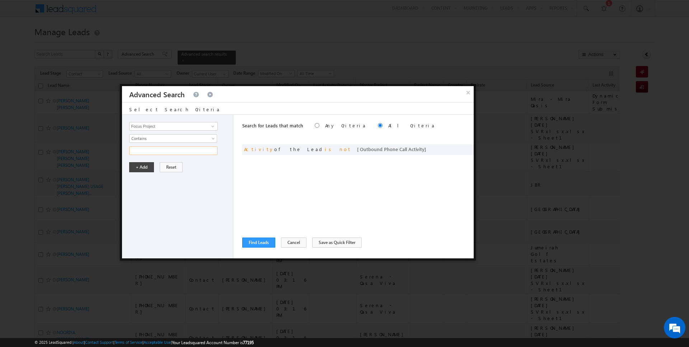
click at [153, 151] on input "text" at bounding box center [173, 150] width 88 height 9
type input "P1"
click at [144, 165] on button "+ Add" at bounding box center [141, 167] width 25 height 10
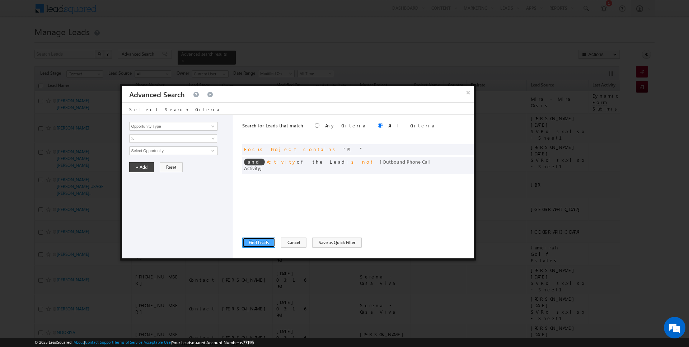
click at [256, 240] on button "Find Leads" at bounding box center [258, 243] width 33 height 10
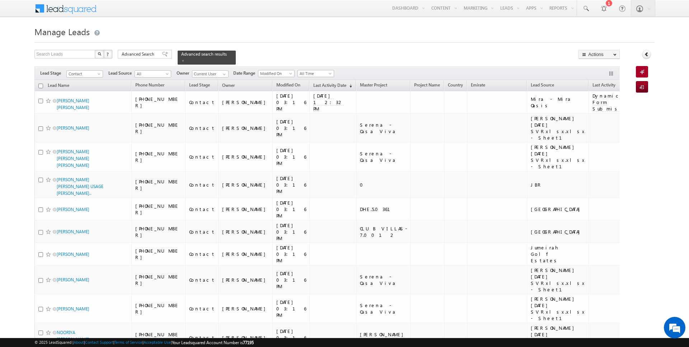
click at [42, 85] on input "checkbox" at bounding box center [40, 86] width 5 height 5
checkbox input "true"
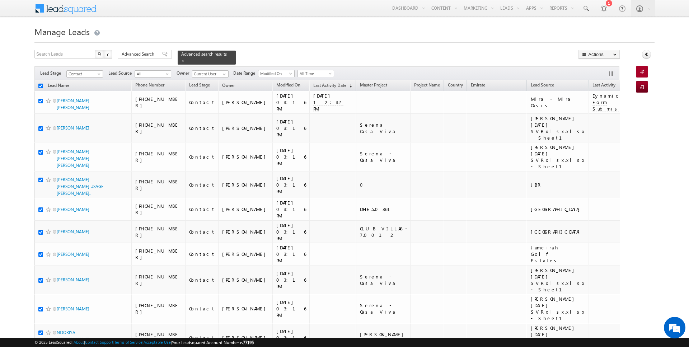
checkbox input "true"
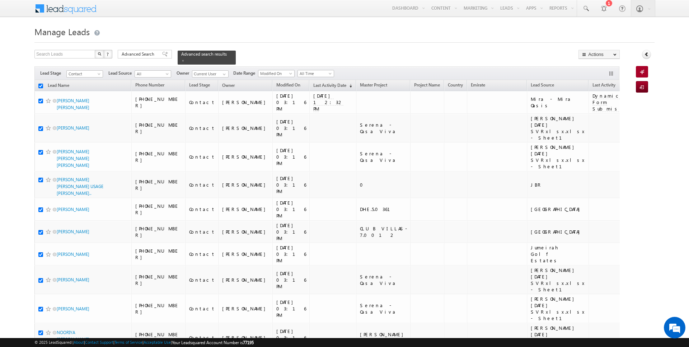
checkbox input "true"
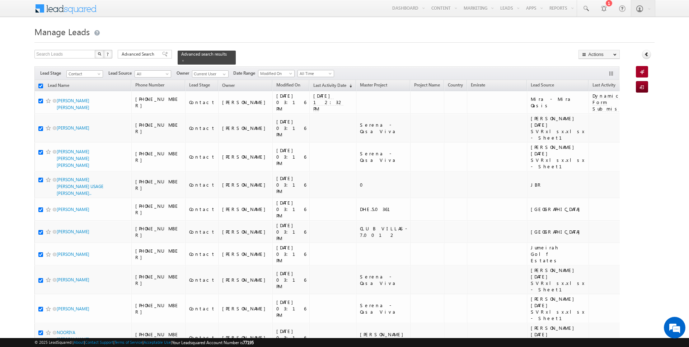
checkbox input "true"
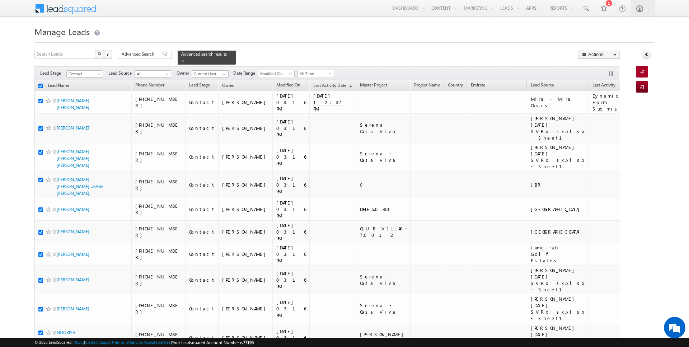
checkbox input "true"
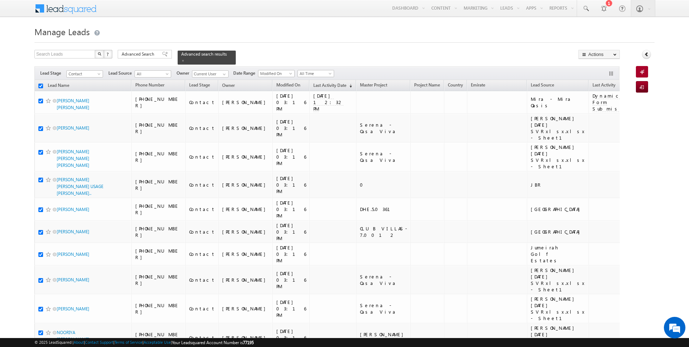
checkbox input "true"
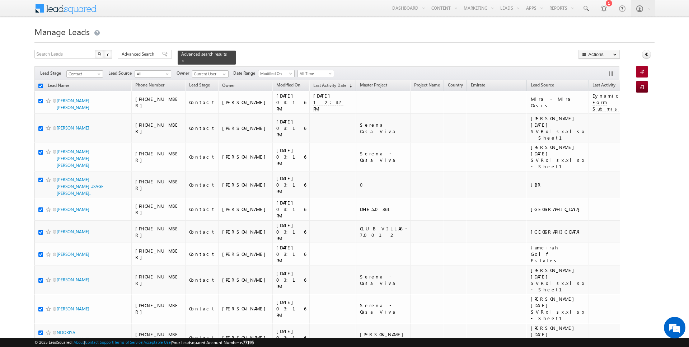
checkbox input "true"
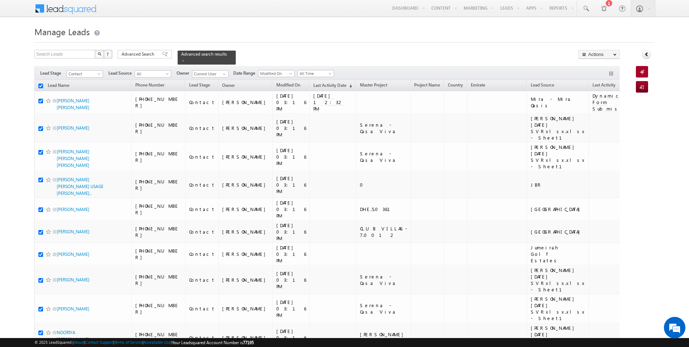
checkbox input "true"
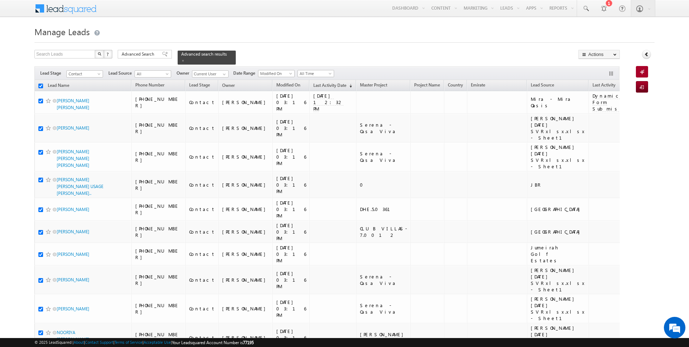
checkbox input "true"
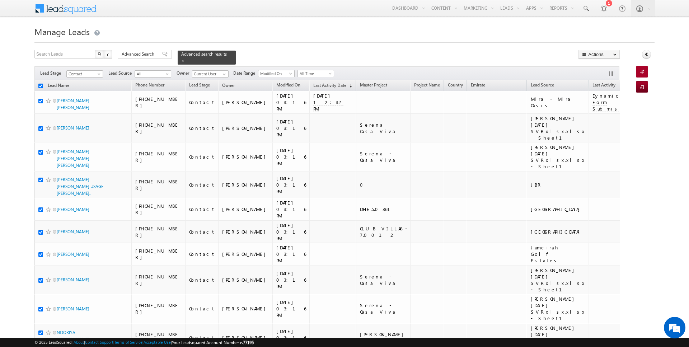
checkbox input "true"
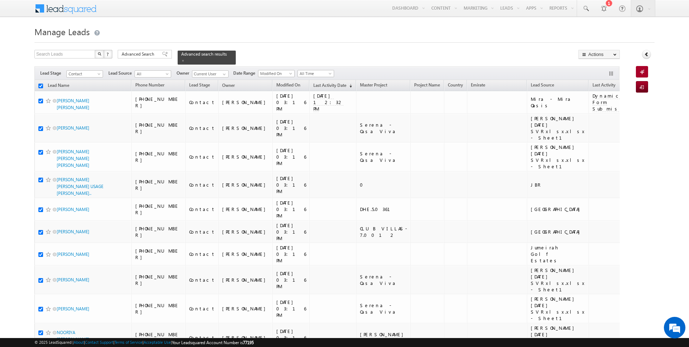
checkbox input "true"
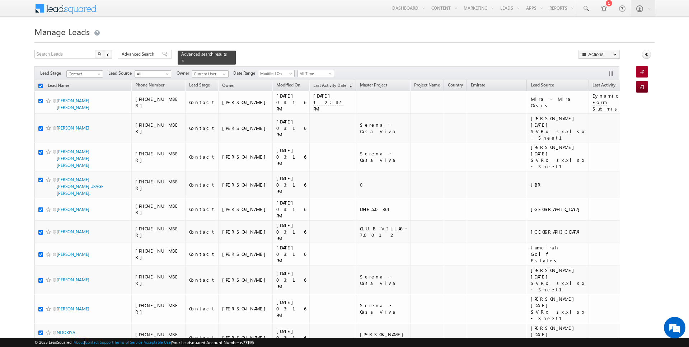
checkbox input "true"
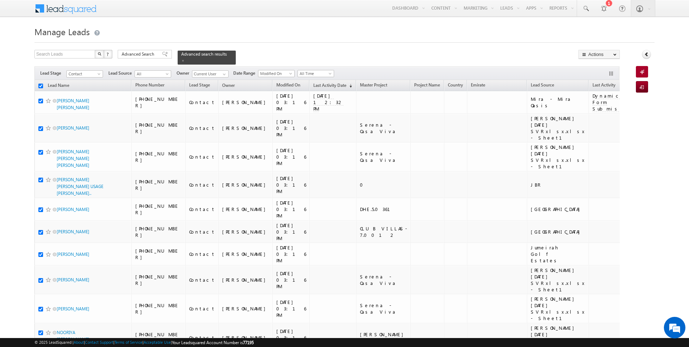
checkbox input "true"
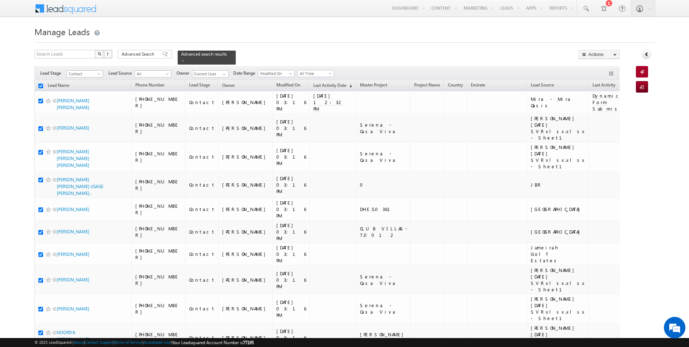
checkbox input "true"
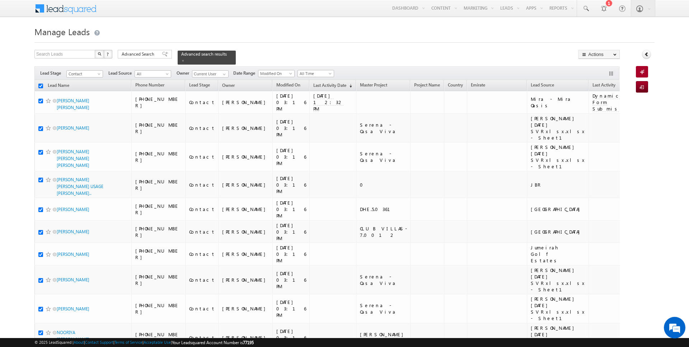
checkbox input "true"
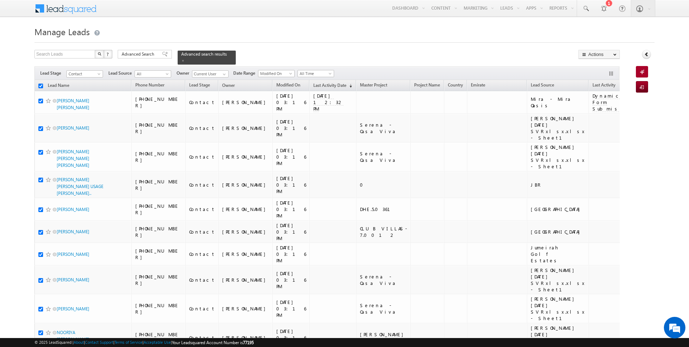
checkbox input "true"
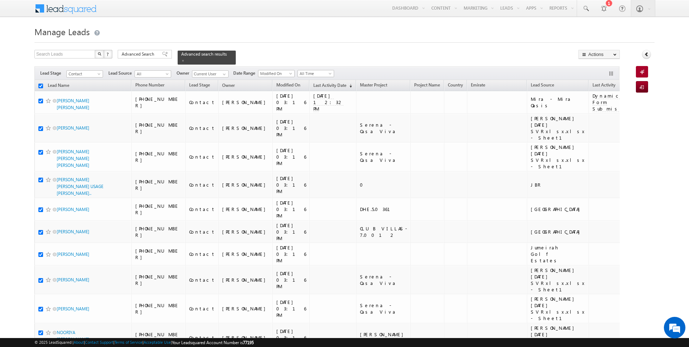
checkbox input "true"
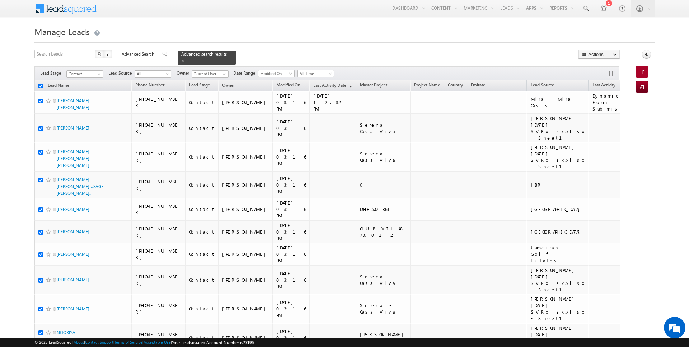
checkbox input "true"
click at [611, 117] on link "Change Owner" at bounding box center [599, 116] width 41 height 9
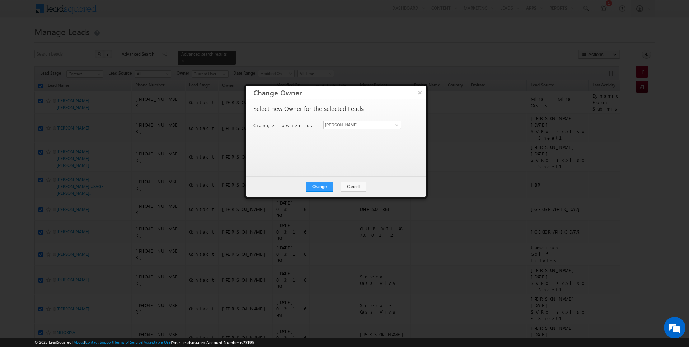
click at [339, 128] on div "Change owner of 100 leads to [PERSON_NAME] [PERSON_NAME]" at bounding box center [335, 126] width 164 height 11
click at [361, 116] on div "Select new Owner for the selected Leads Change owner of 100 leads to [PERSON_NA…" at bounding box center [335, 133] width 164 height 57
click at [360, 123] on input "[PERSON_NAME]" at bounding box center [362, 125] width 78 height 9
click at [321, 187] on button "Change" at bounding box center [319, 187] width 27 height 10
click at [346, 187] on button "Close" at bounding box center [336, 187] width 23 height 10
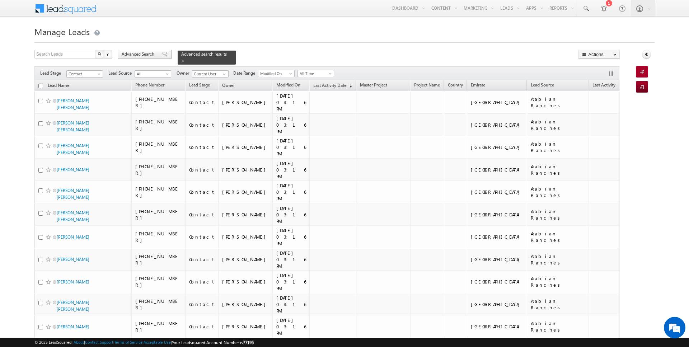
click at [132, 53] on span "Advanced Search" at bounding box center [139, 54] width 35 height 6
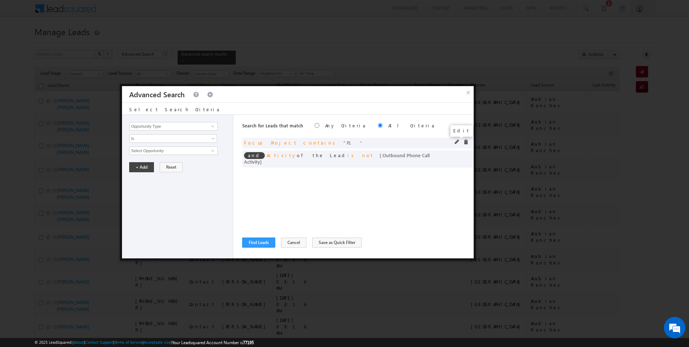
click at [458, 141] on span at bounding box center [457, 142] width 5 height 5
click at [183, 131] on div "Opportunity Type Lead Activity Task Sales Group Prospect Id Address 1 Address 2…" at bounding box center [177, 187] width 111 height 144
click at [179, 126] on input "Focus Project" at bounding box center [173, 126] width 88 height 9
click at [159, 139] on span "Is" at bounding box center [169, 138] width 78 height 6
click at [153, 144] on link "Is" at bounding box center [174, 146] width 88 height 6
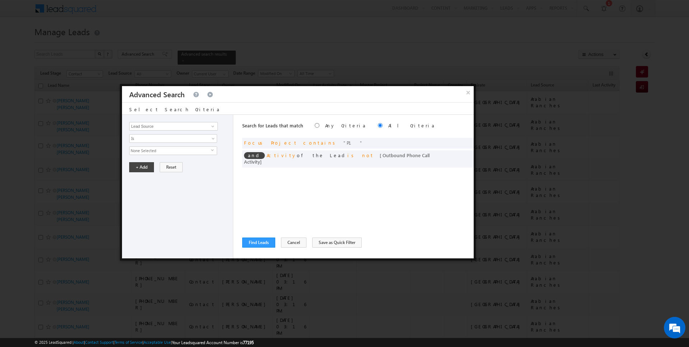
click at [151, 152] on span "None Selected" at bounding box center [170, 151] width 81 height 8
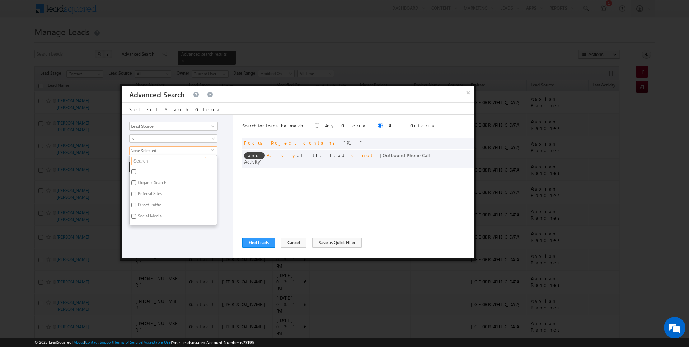
click at [149, 161] on input "text" at bounding box center [168, 161] width 75 height 9
click at [145, 205] on label "Sharjah-Scl" at bounding box center [148, 206] width 37 height 11
click at [136, 205] on input "Sharjah-Scl" at bounding box center [133, 205] width 5 height 5
click at [146, 224] on div "Opportunity Type Lead Activity Task Sales Group Prospect Id Address 1 Address 2…" at bounding box center [177, 187] width 111 height 144
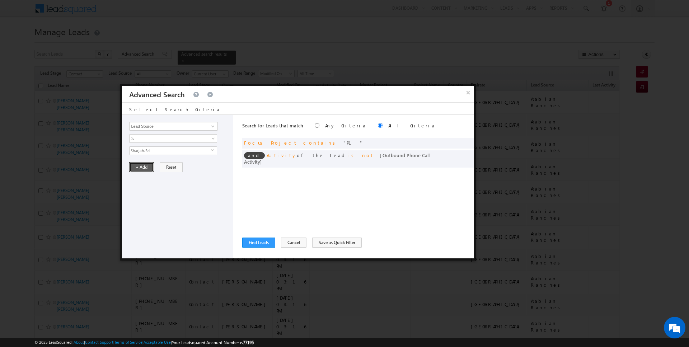
click at [142, 167] on button "+ Add" at bounding box center [141, 167] width 25 height 10
click at [259, 239] on button "Find Leads" at bounding box center [258, 243] width 33 height 10
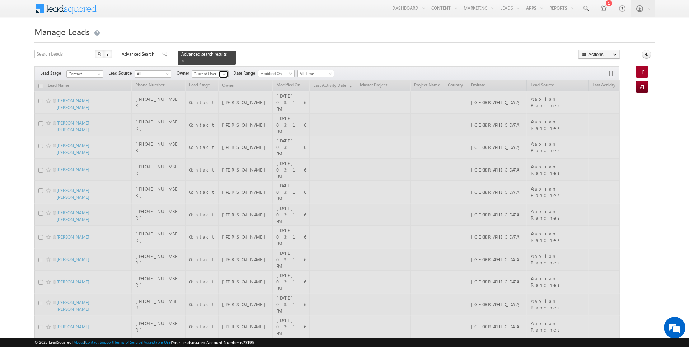
click at [222, 72] on span at bounding box center [224, 74] width 6 height 6
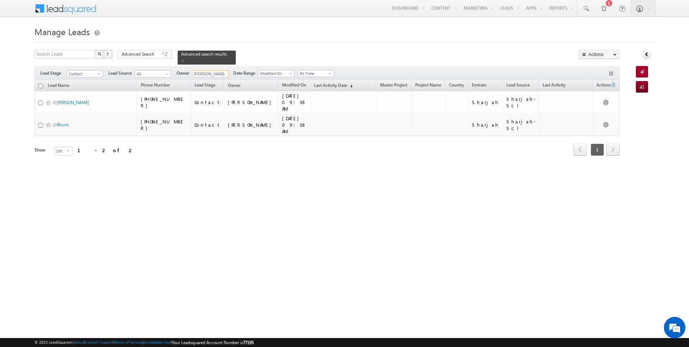
click at [41, 86] on input "checkbox" at bounding box center [40, 86] width 5 height 5
click at [598, 115] on link "Change Owner" at bounding box center [599, 116] width 41 height 9
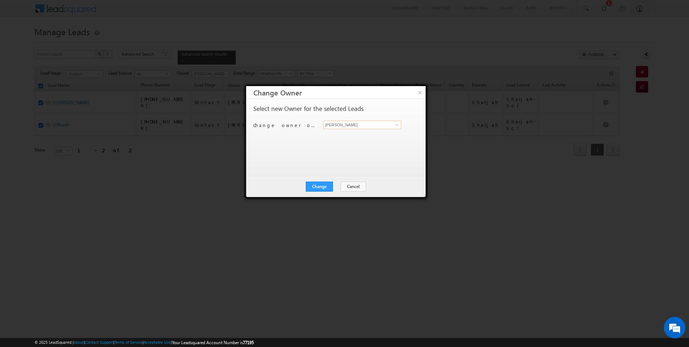
click at [346, 124] on input "[PERSON_NAME]" at bounding box center [362, 125] width 78 height 9
click at [348, 186] on button "Cancel" at bounding box center [353, 187] width 25 height 10
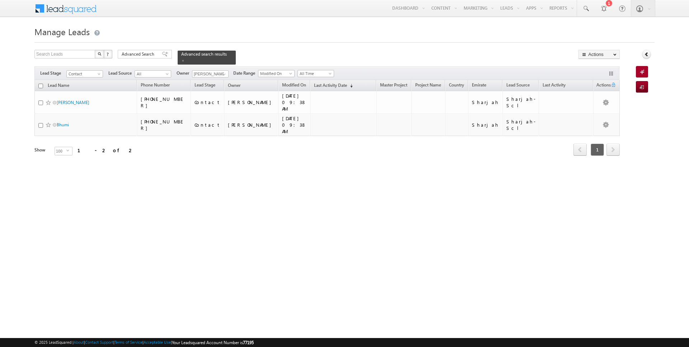
click at [41, 86] on input "checkbox" at bounding box center [40, 86] width 5 height 5
checkbox input "true"
click at [597, 115] on link "Change Owner" at bounding box center [599, 116] width 41 height 9
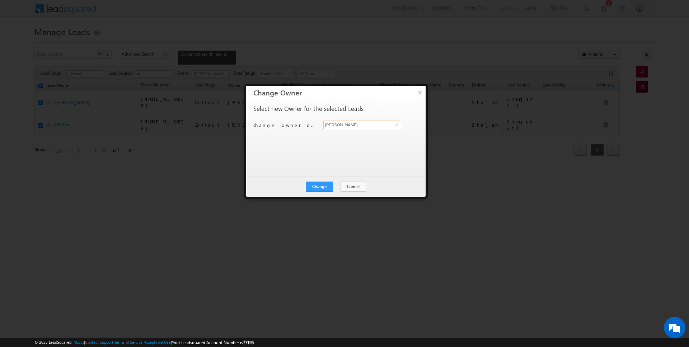
click at [359, 123] on input "[PERSON_NAME]" at bounding box center [362, 125] width 78 height 9
type input "[PERSON_NAME]"
click at [323, 187] on button "Change" at bounding box center [319, 187] width 27 height 10
click at [343, 187] on button "Close" at bounding box center [336, 187] width 23 height 10
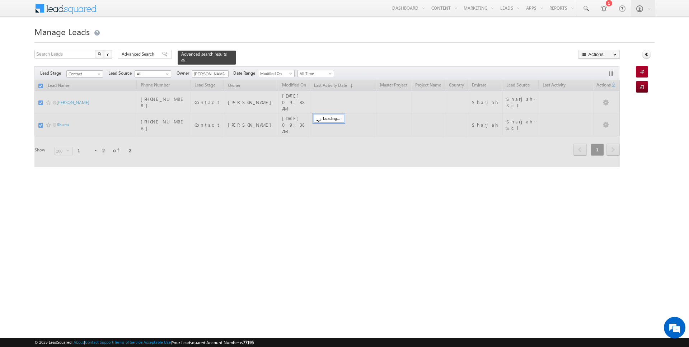
checkbox input "false"
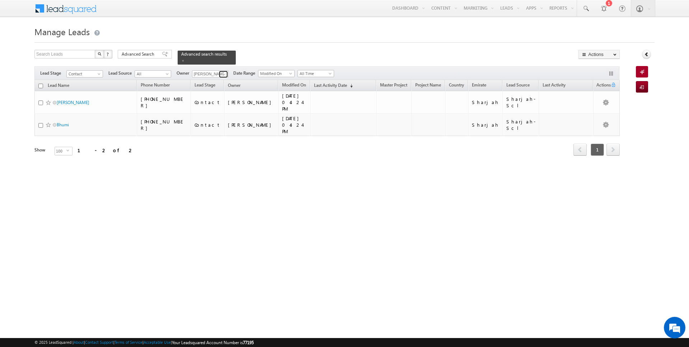
click at [222, 71] on span at bounding box center [224, 74] width 6 height 6
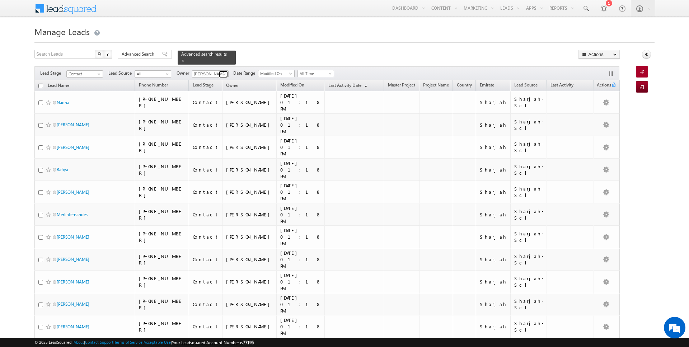
click at [222, 72] on span at bounding box center [224, 74] width 6 height 6
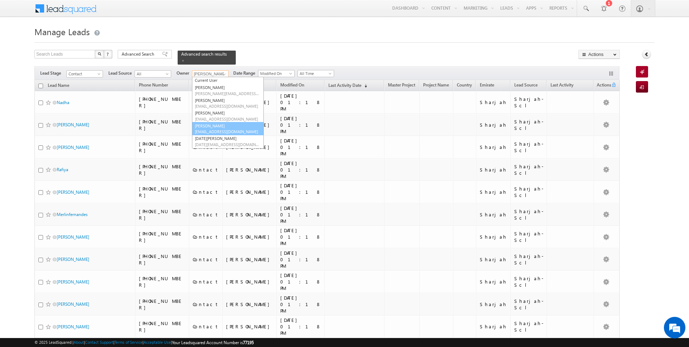
click at [229, 126] on link "[PERSON_NAME] [EMAIL_ADDRESS][DOMAIN_NAME]" at bounding box center [228, 129] width 72 height 14
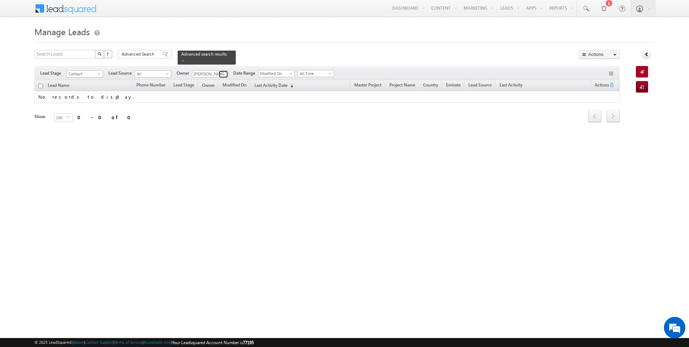
click at [222, 76] on span at bounding box center [224, 74] width 6 height 6
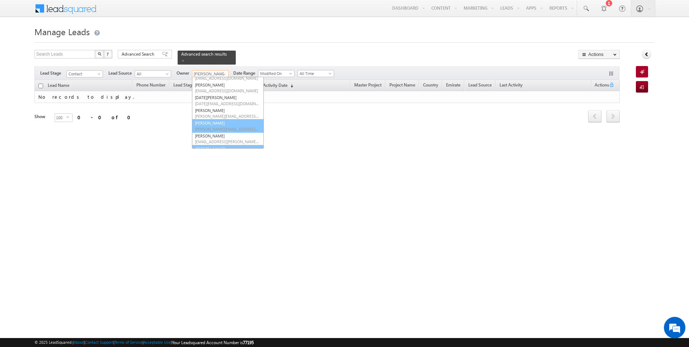
scroll to position [58, 0]
click at [219, 143] on span "[EMAIL_ADDRESS][PERSON_NAME][DOMAIN_NAME]" at bounding box center [227, 144] width 65 height 5
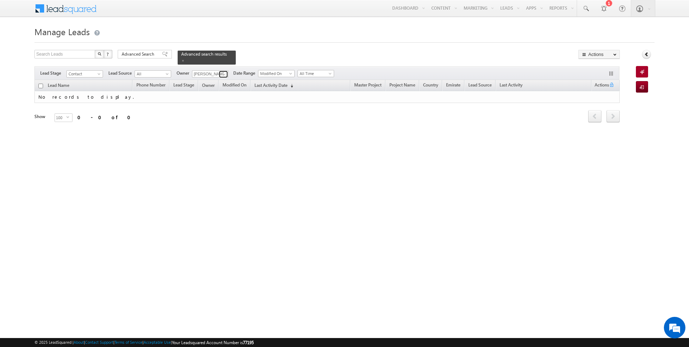
click at [225, 71] on link at bounding box center [223, 74] width 9 height 7
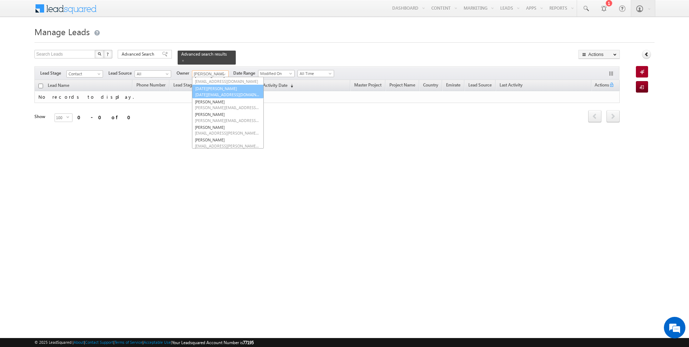
scroll to position [53, 0]
click at [221, 97] on span "[DATE][EMAIL_ADDRESS][DOMAIN_NAME]" at bounding box center [227, 99] width 65 height 5
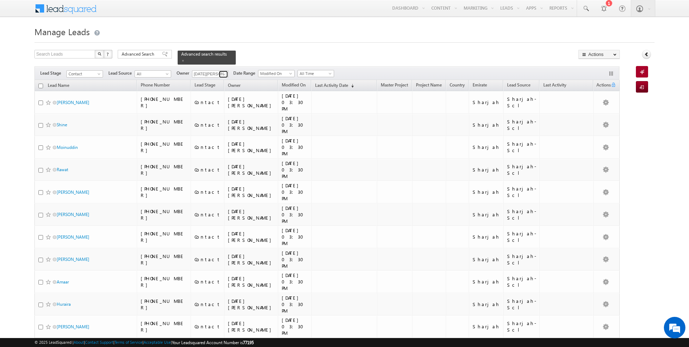
click at [222, 75] on span at bounding box center [224, 74] width 6 height 6
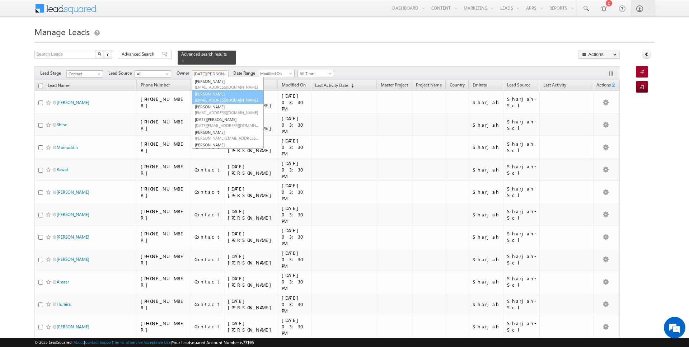
scroll to position [3, 0]
click at [214, 82] on link "Current User" at bounding box center [228, 86] width 72 height 8
type input "Current User"
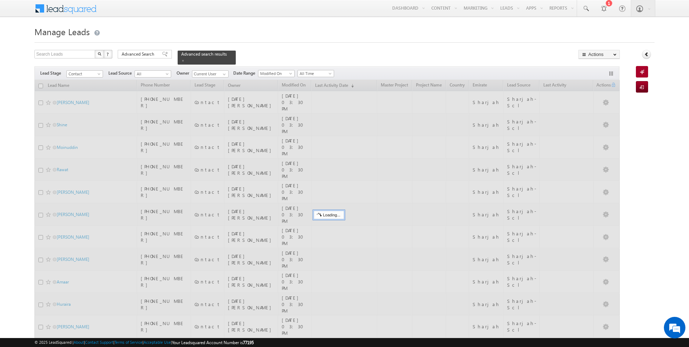
click at [278, 38] on h1 "Manage Leads" at bounding box center [344, 31] width 620 height 14
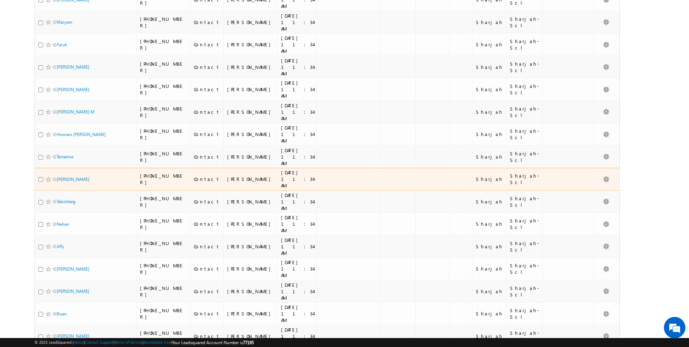
scroll to position [0, 0]
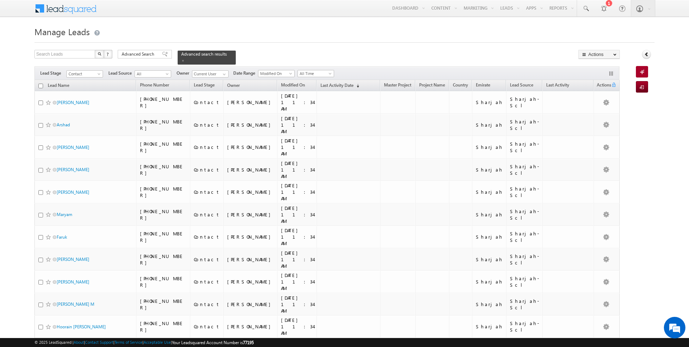
click at [41, 86] on input "checkbox" at bounding box center [40, 86] width 5 height 5
checkbox input "true"
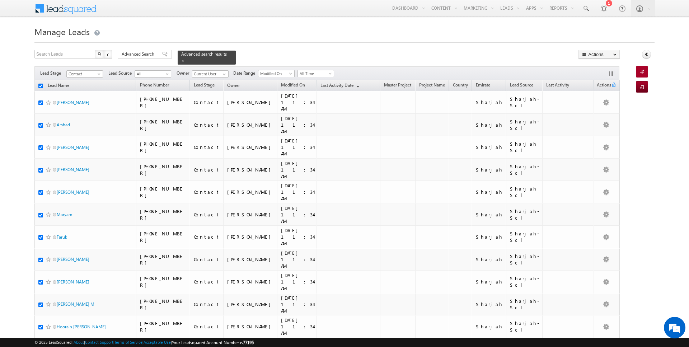
checkbox input "true"
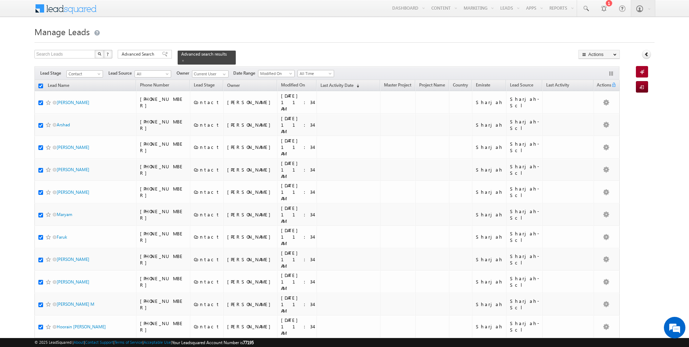
checkbox input "true"
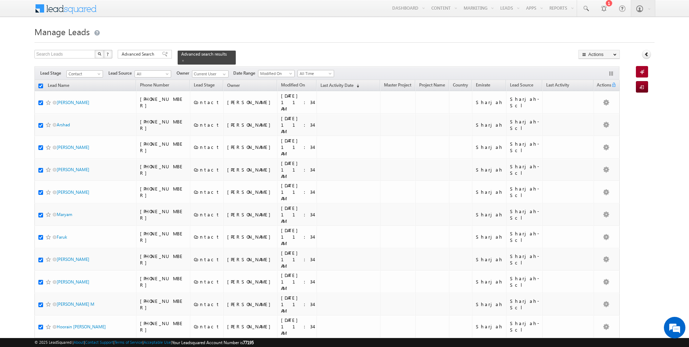
checkbox input "true"
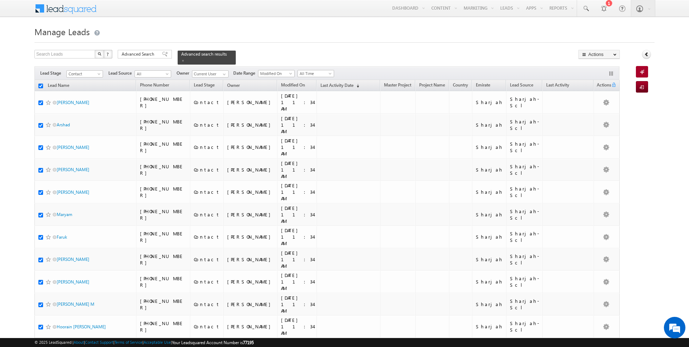
checkbox input "true"
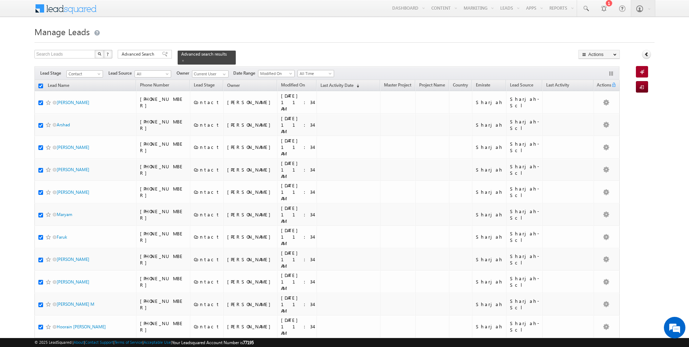
checkbox input "true"
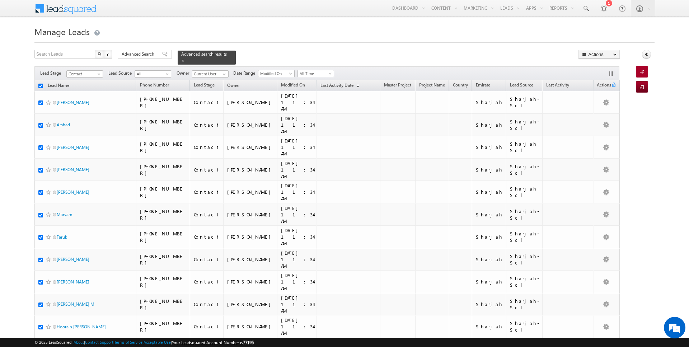
checkbox input "true"
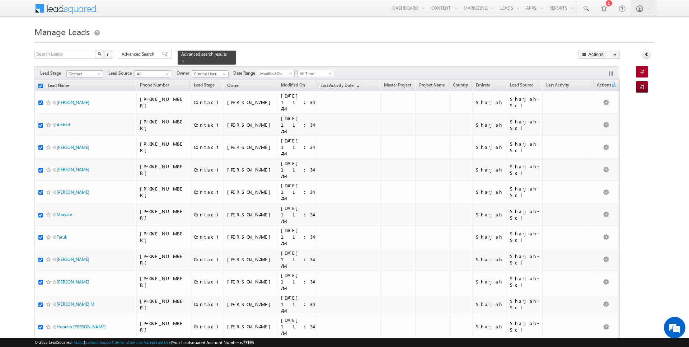
checkbox input "true"
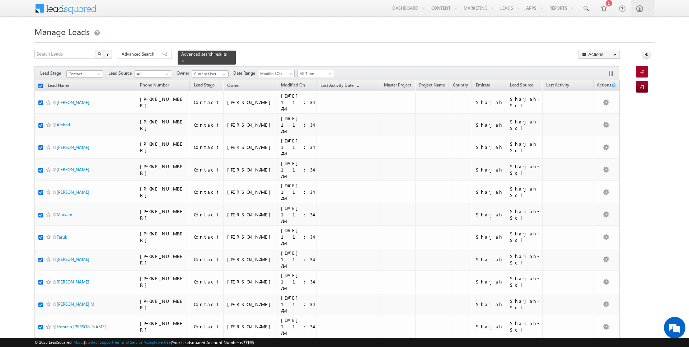
checkbox input "true"
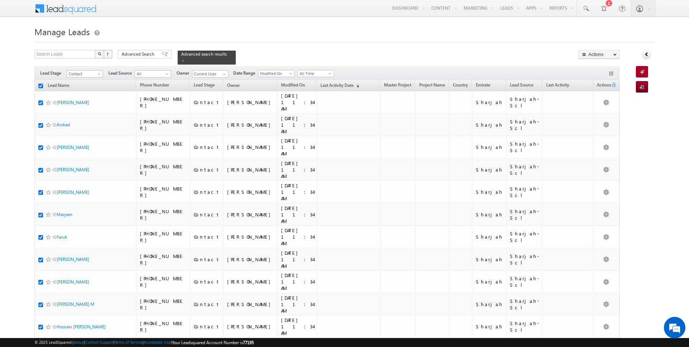
checkbox input "true"
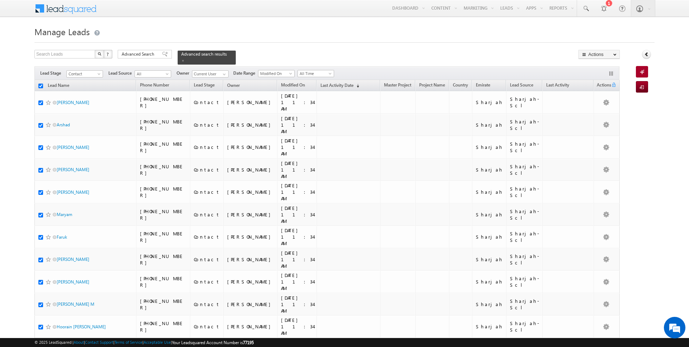
checkbox input "true"
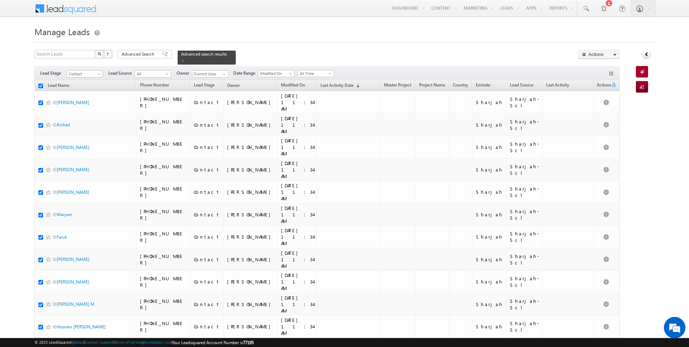
checkbox input "true"
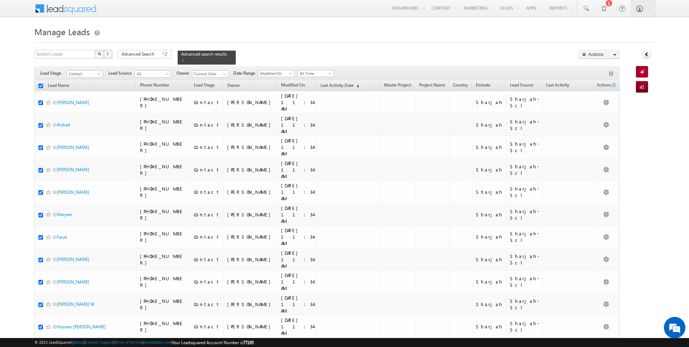
checkbox input "true"
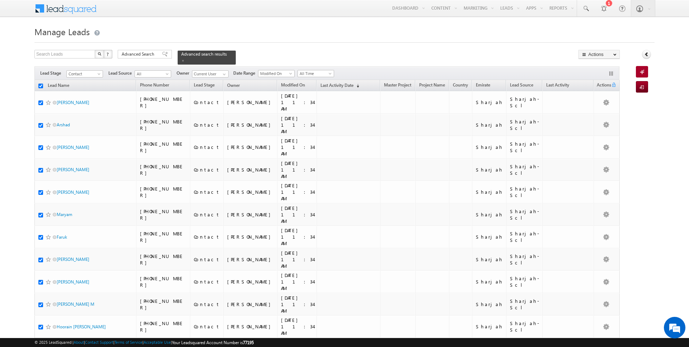
checkbox input "true"
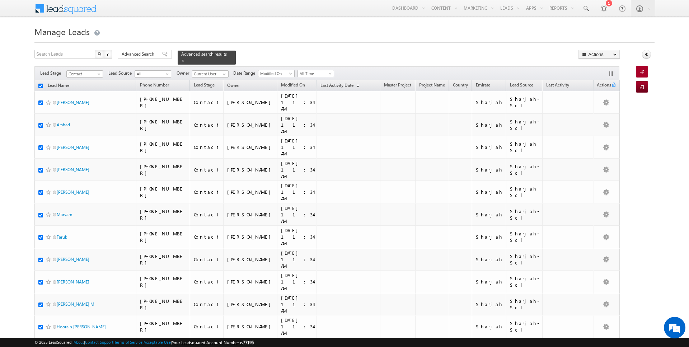
checkbox input "true"
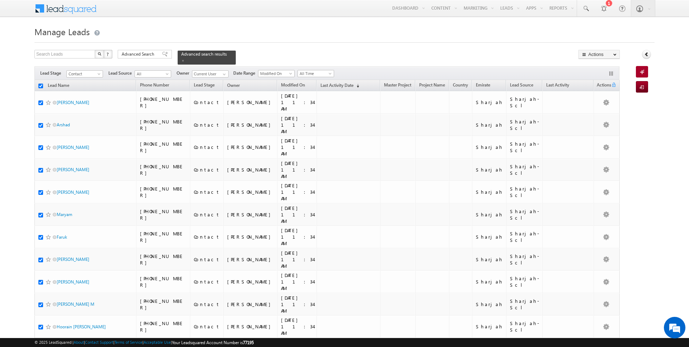
checkbox input "true"
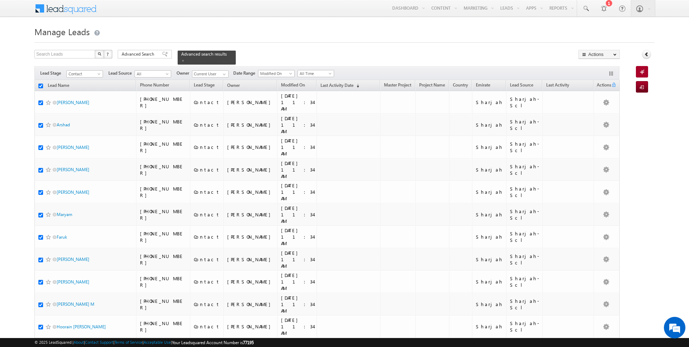
checkbox input "true"
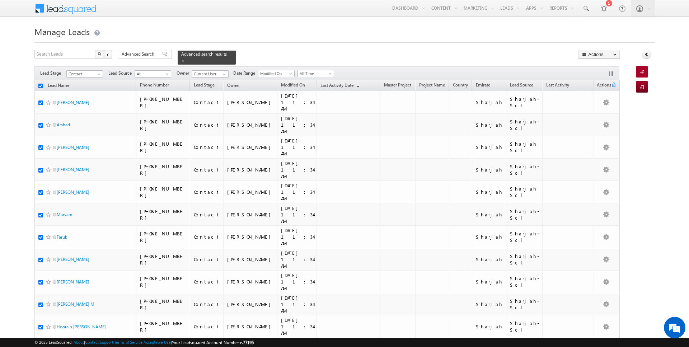
checkbox input "true"
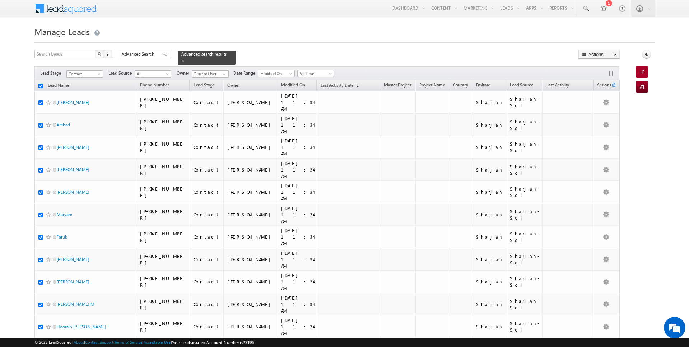
checkbox input "true"
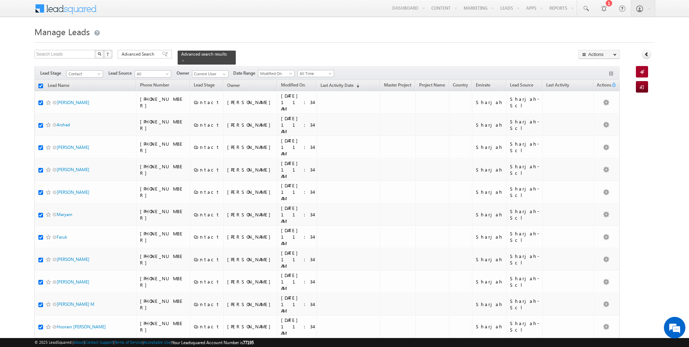
checkbox input "true"
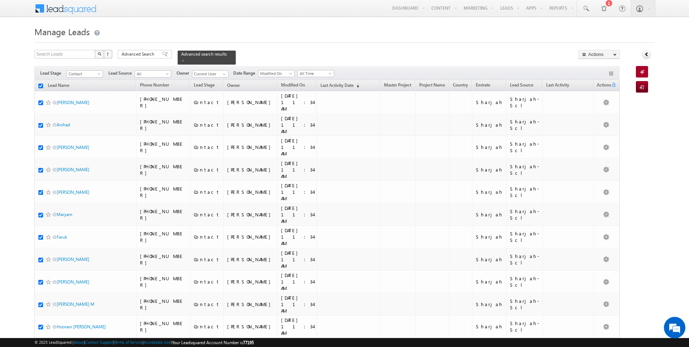
checkbox input "true"
click at [599, 116] on link "Change Owner" at bounding box center [599, 116] width 41 height 9
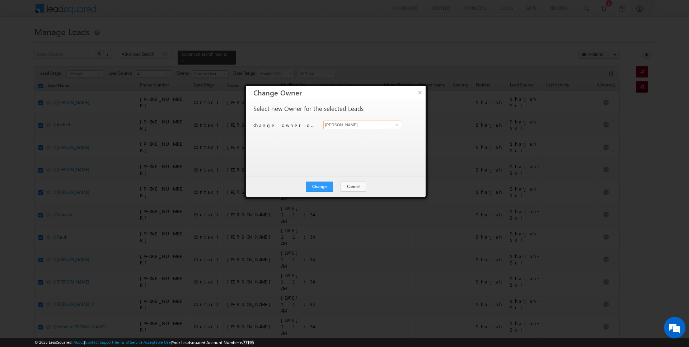
click at [351, 125] on input "[PERSON_NAME]" at bounding box center [362, 125] width 78 height 9
type input "[PERSON_NAME]"
click at [326, 185] on button "Change" at bounding box center [319, 187] width 27 height 10
click at [335, 188] on button "Close" at bounding box center [336, 187] width 23 height 10
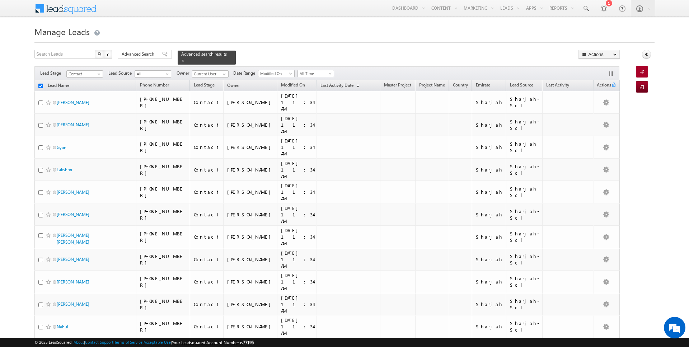
checkbox input "false"
